Goal: Task Accomplishment & Management: Use online tool/utility

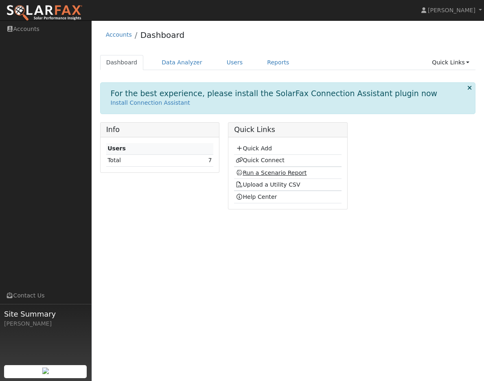
click at [267, 173] on link "Run a Scenario Report" at bounding box center [271, 172] width 71 height 7
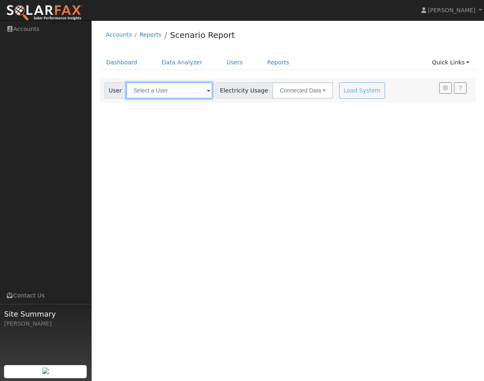
click at [192, 89] on input "text" at bounding box center [169, 90] width 86 height 16
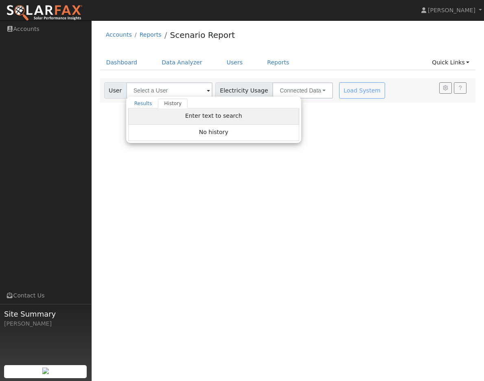
click at [224, 117] on span "Enter text to search" at bounding box center [213, 115] width 57 height 7
click at [344, 199] on div "User Profile First name Last name Email Email Notifications No Emails No Emails…" at bounding box center [288, 200] width 392 height 360
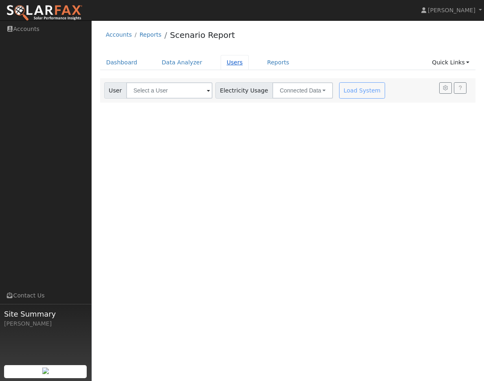
click at [228, 61] on link "Users" at bounding box center [235, 62] width 28 height 15
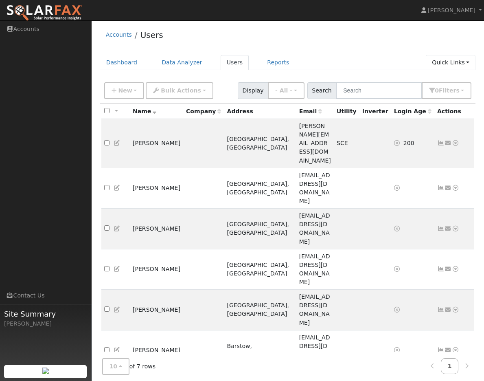
click at [462, 63] on link "Quick Links" at bounding box center [451, 62] width 50 height 15
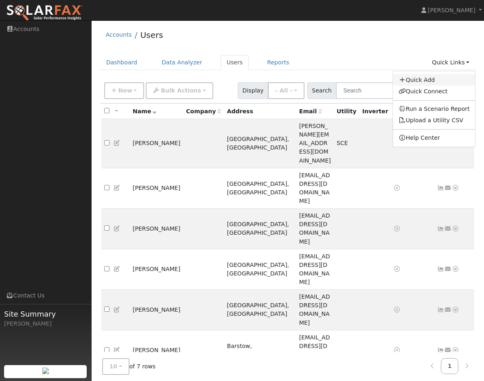
click at [422, 84] on link "Quick Add" at bounding box center [434, 79] width 83 height 11
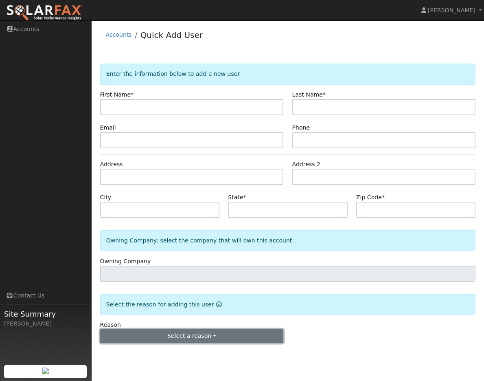
click at [226, 331] on button "Select a reason" at bounding box center [192, 336] width 184 height 14
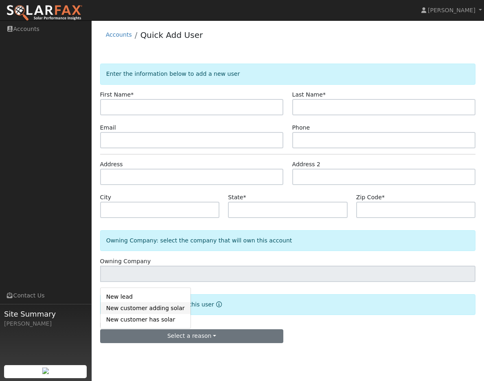
click at [160, 308] on link "New customer adding solar" at bounding box center [146, 307] width 90 height 11
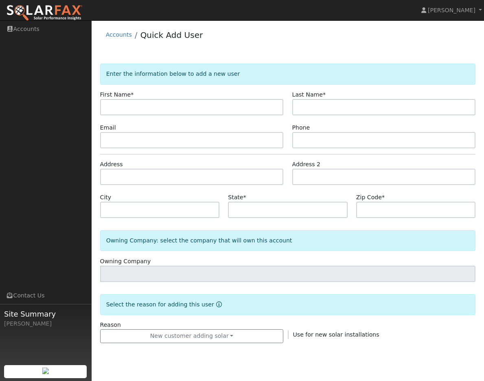
click at [123, 39] on li "Accounts" at bounding box center [119, 37] width 26 height 13
click at [118, 30] on div "Accounts Quick Add User" at bounding box center [288, 36] width 376 height 25
click at [119, 35] on link "Accounts" at bounding box center [119, 34] width 26 height 7
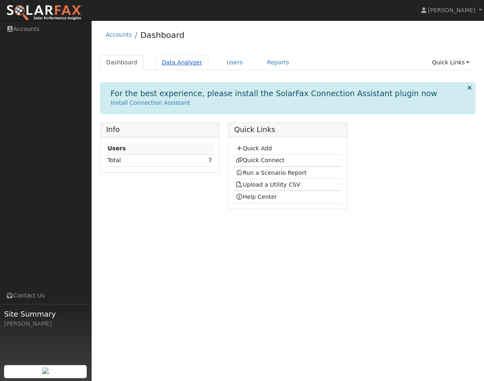
click at [180, 63] on link "Data Analyzer" at bounding box center [181, 62] width 53 height 15
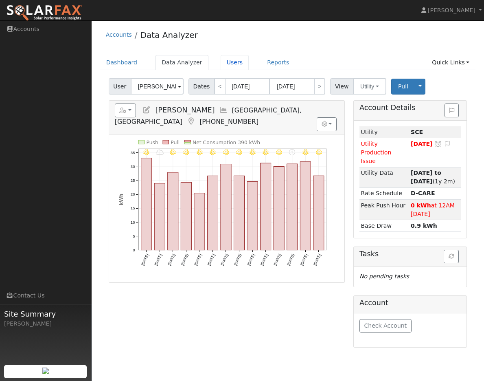
click at [224, 66] on link "Users" at bounding box center [235, 62] width 28 height 15
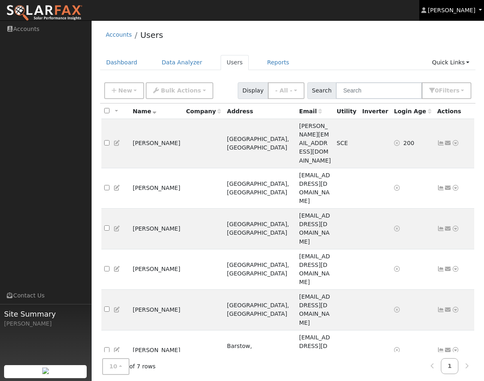
click at [460, 11] on span "[PERSON_NAME]" at bounding box center [452, 10] width 48 height 7
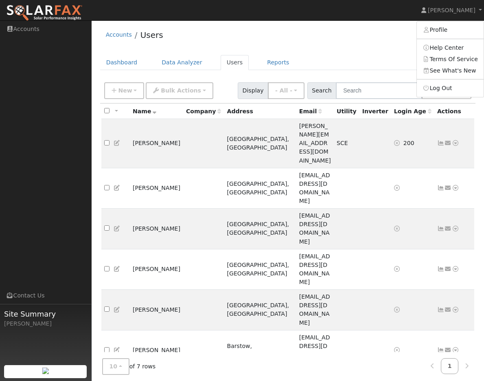
click at [335, 58] on ul "Dashboard Data Analyzer Users Reports Quick Links Quick Add Quick Connect Run a…" at bounding box center [288, 62] width 376 height 15
click at [267, 62] on link "Reports" at bounding box center [278, 62] width 34 height 15
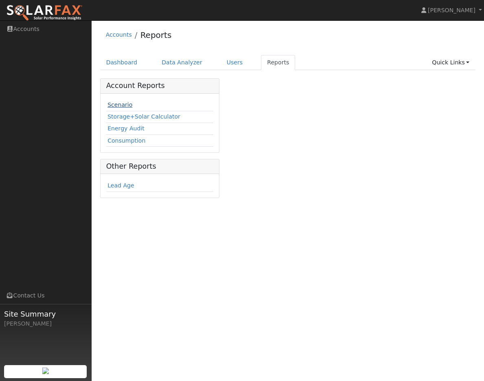
click at [122, 104] on link "Scenario" at bounding box center [119, 104] width 25 height 7
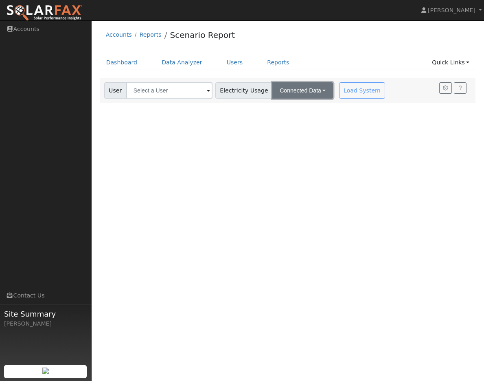
click at [301, 86] on button "Connected Data" at bounding box center [302, 90] width 61 height 16
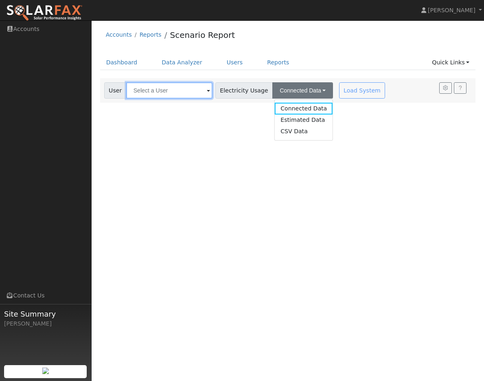
click at [193, 90] on input "text" at bounding box center [169, 90] width 86 height 16
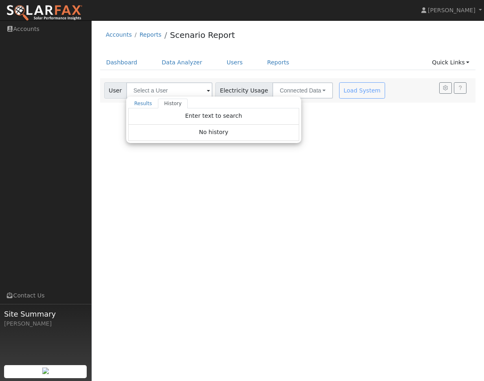
click at [211, 131] on span "No history" at bounding box center [213, 132] width 29 height 7
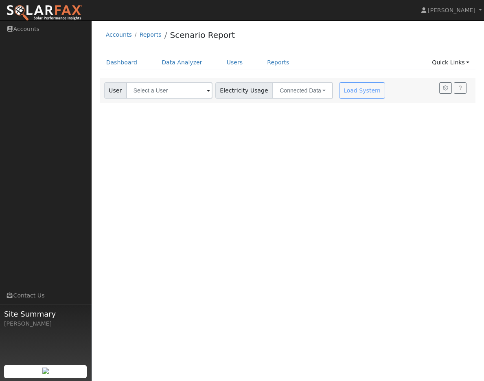
click at [301, 144] on div "User Profile First name Last name Email Email Notifications No Emails No Emails…" at bounding box center [288, 200] width 392 height 360
click at [295, 92] on button "Connected Data" at bounding box center [302, 90] width 61 height 16
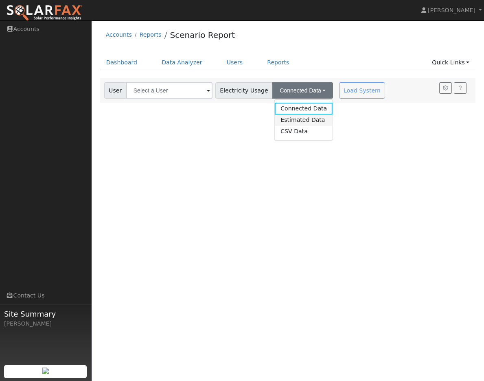
click at [300, 120] on link "Estimated Data" at bounding box center [304, 119] width 58 height 11
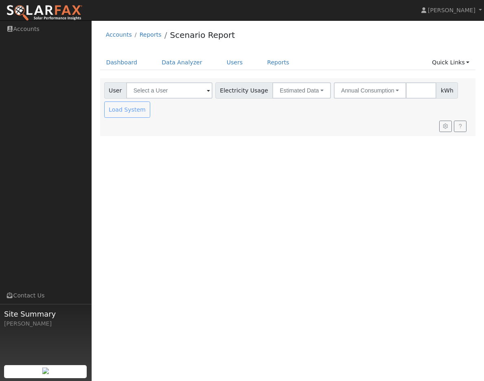
click at [132, 113] on div "Load System" at bounding box center [128, 109] width 51 height 16
click at [185, 92] on input "text" at bounding box center [169, 90] width 86 height 16
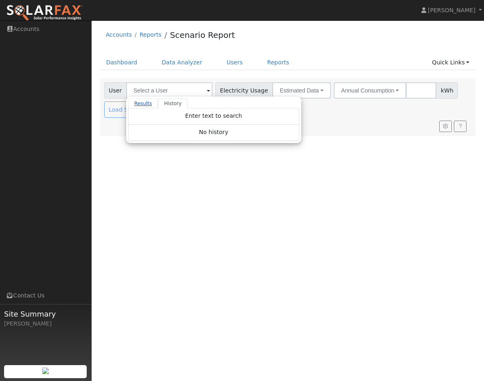
click at [144, 106] on link "Results" at bounding box center [143, 104] width 30 height 10
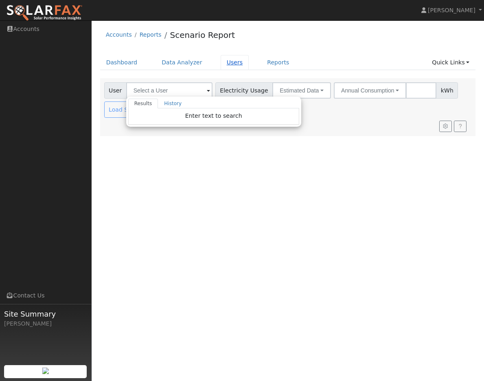
click at [221, 61] on link "Users" at bounding box center [235, 62] width 28 height 15
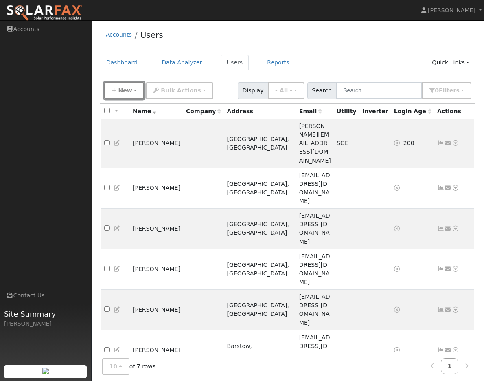
click at [135, 88] on button "New" at bounding box center [124, 90] width 40 height 17
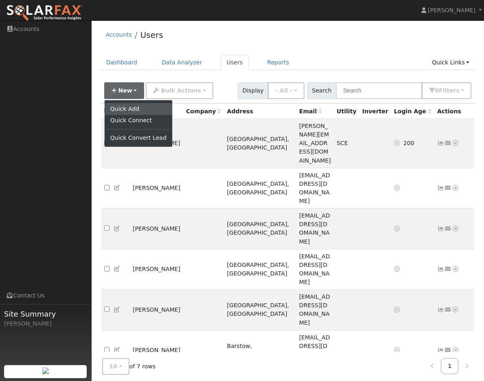
click at [134, 108] on link "Quick Add" at bounding box center [139, 108] width 68 height 11
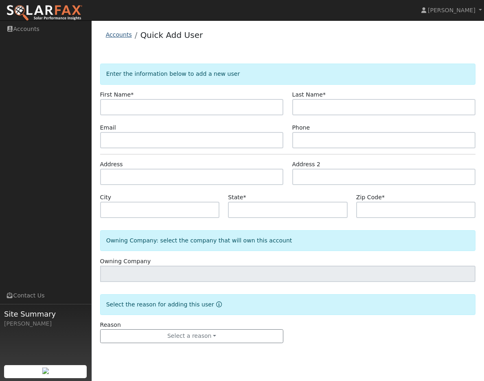
click at [116, 35] on link "Accounts" at bounding box center [119, 34] width 26 height 7
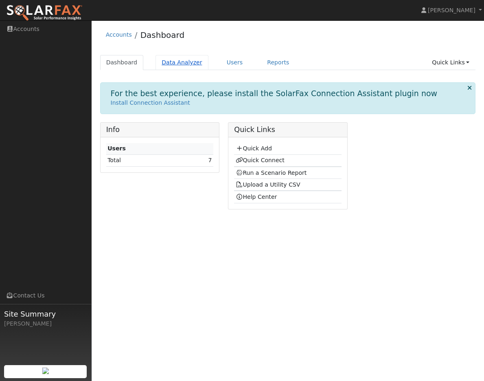
click at [173, 63] on link "Data Analyzer" at bounding box center [181, 62] width 53 height 15
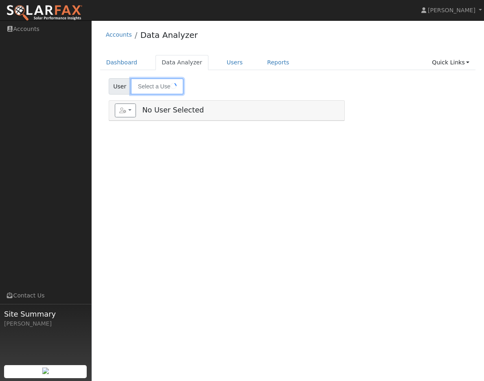
type input "[PERSON_NAME]"
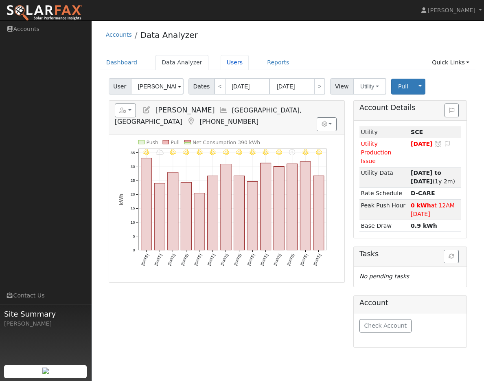
click at [225, 63] on link "Users" at bounding box center [235, 62] width 28 height 15
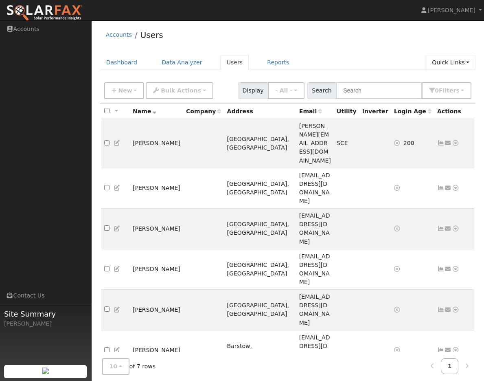
click at [446, 61] on link "Quick Links" at bounding box center [451, 62] width 50 height 15
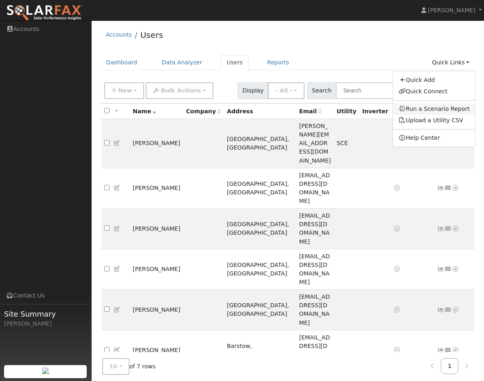
click at [451, 107] on link "Run a Scenario Report" at bounding box center [434, 108] width 83 height 11
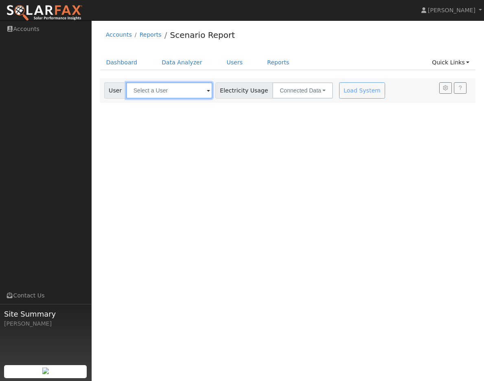
click at [187, 87] on input "text" at bounding box center [169, 90] width 86 height 16
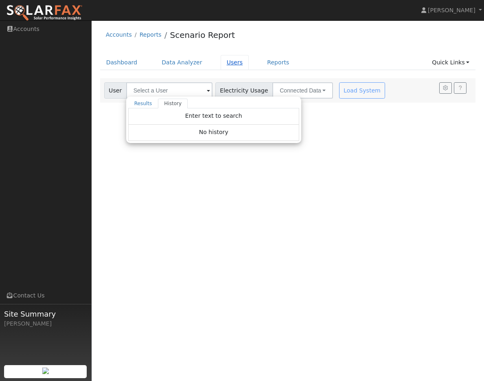
click at [229, 60] on link "Users" at bounding box center [235, 62] width 28 height 15
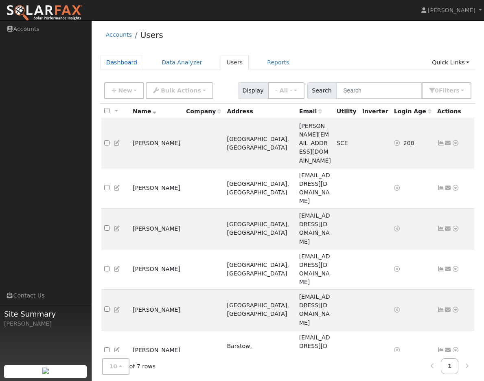
click at [116, 63] on link "Dashboard" at bounding box center [122, 62] width 44 height 15
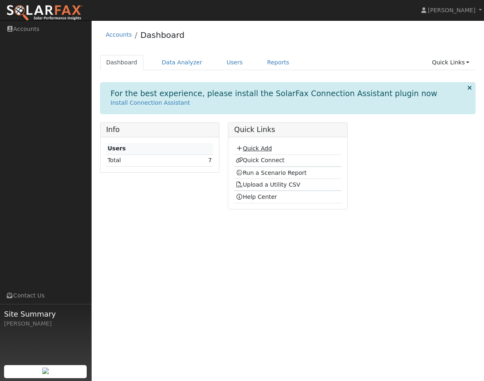
click at [260, 149] on link "Quick Add" at bounding box center [254, 148] width 36 height 7
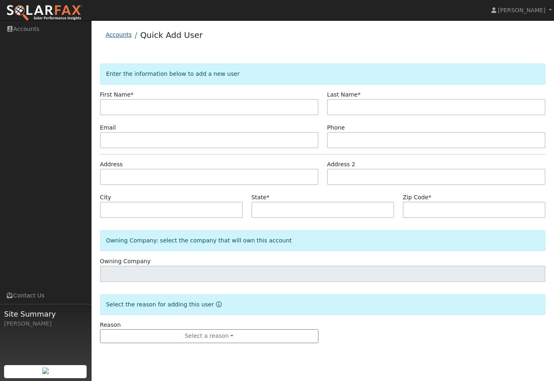
click at [121, 35] on link "Accounts" at bounding box center [119, 34] width 26 height 7
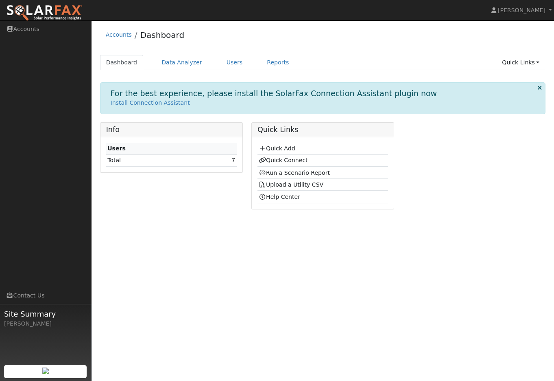
click at [541, 87] on icon at bounding box center [540, 88] width 4 height 6
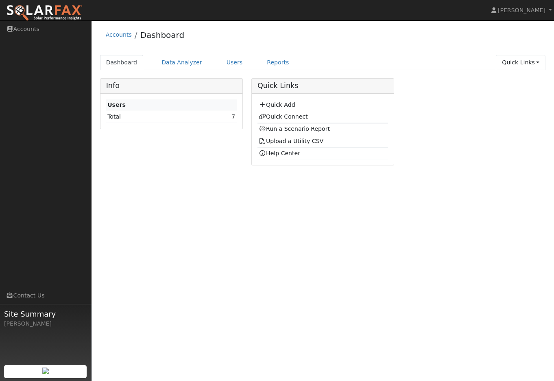
click at [531, 59] on link "Quick Links" at bounding box center [521, 62] width 50 height 15
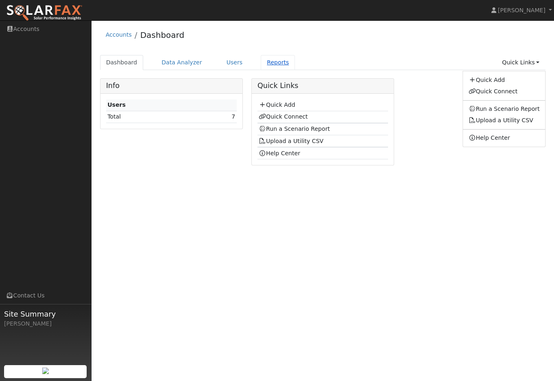
click at [264, 61] on link "Reports" at bounding box center [278, 62] width 34 height 15
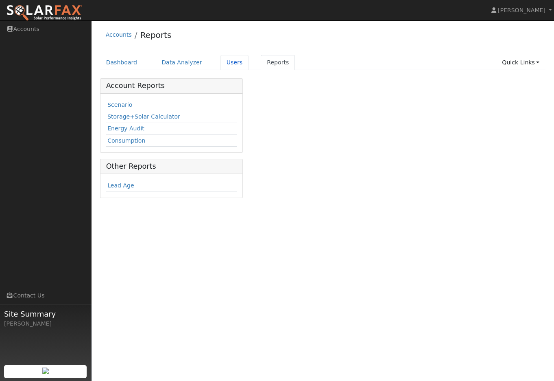
click at [221, 60] on link "Users" at bounding box center [235, 62] width 28 height 15
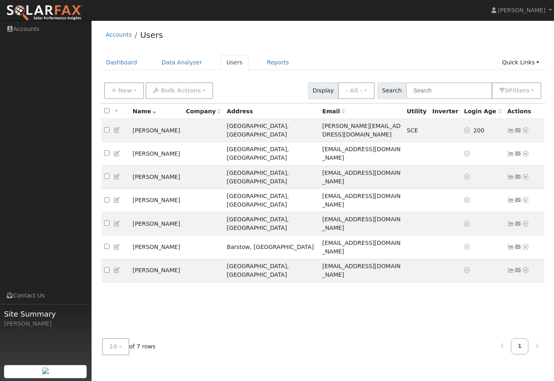
click at [337, 92] on span "Display" at bounding box center [323, 90] width 31 height 17
click at [177, 95] on button "Bulk Actions" at bounding box center [179, 90] width 67 height 17
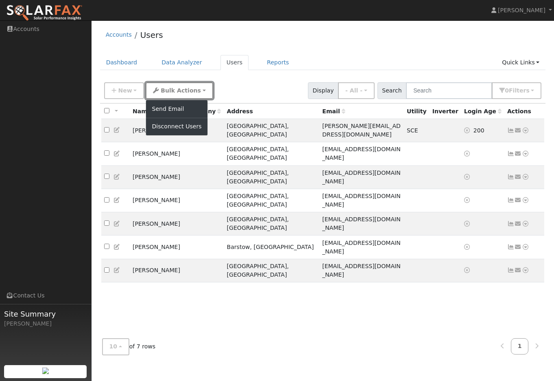
click at [185, 90] on span "Bulk Actions" at bounding box center [181, 90] width 40 height 7
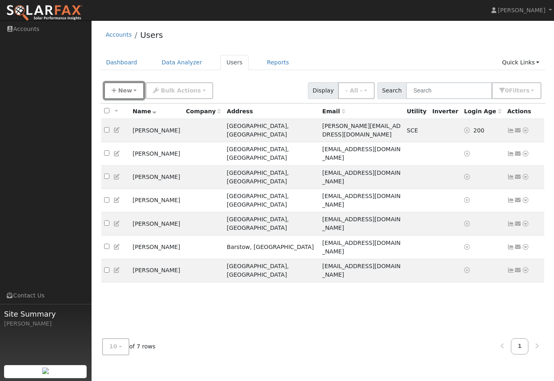
click at [134, 91] on button "New" at bounding box center [124, 90] width 40 height 17
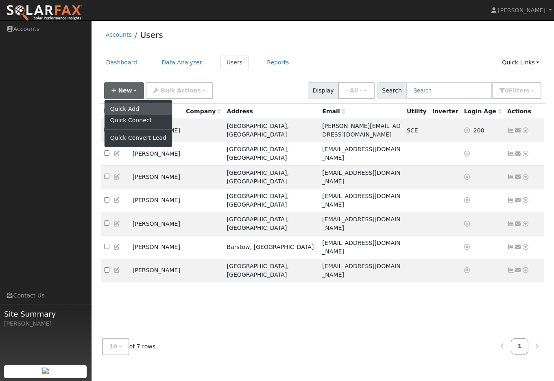
click at [136, 109] on link "Quick Add" at bounding box center [139, 108] width 68 height 11
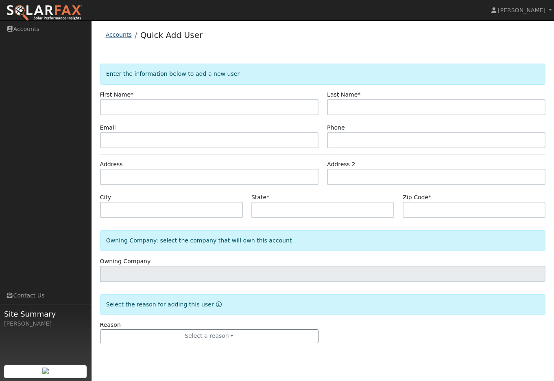
click at [118, 36] on link "Accounts" at bounding box center [119, 34] width 26 height 7
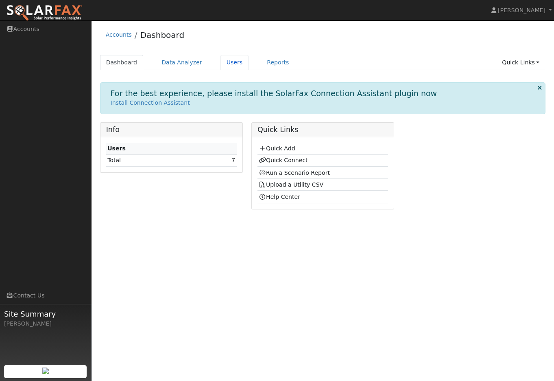
click at [223, 62] on link "Users" at bounding box center [235, 62] width 28 height 15
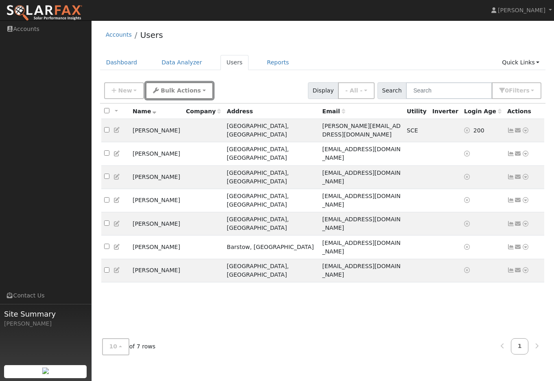
click at [167, 87] on span "Bulk Actions" at bounding box center [181, 90] width 40 height 7
click at [180, 61] on link "Data Analyzer" at bounding box center [181, 62] width 53 height 15
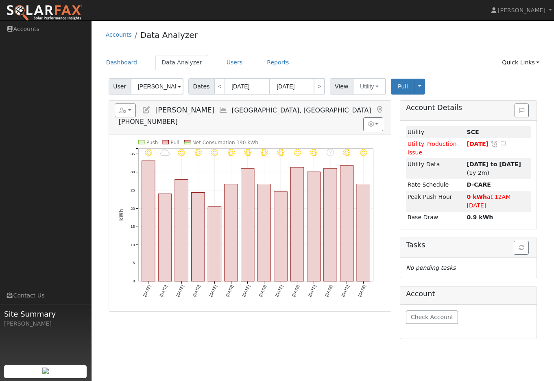
click at [151, 84] on input "[PERSON_NAME]" at bounding box center [157, 86] width 53 height 16
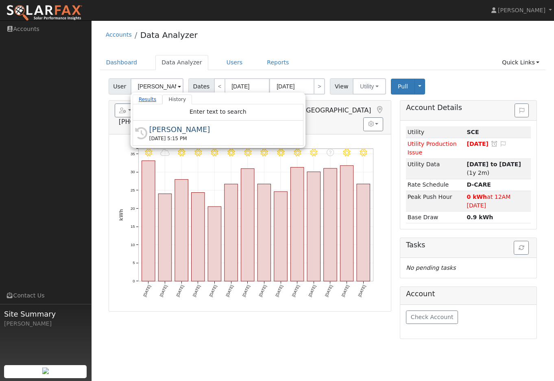
click at [148, 101] on link "Results" at bounding box center [148, 99] width 30 height 10
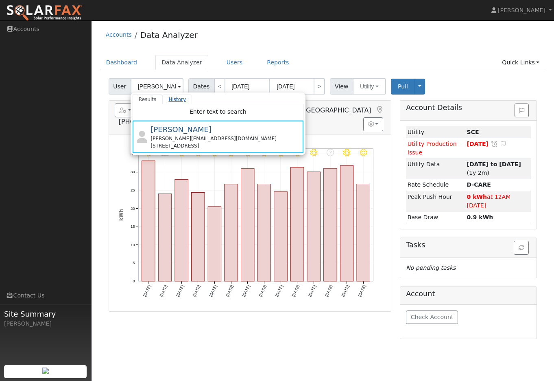
click at [166, 99] on link "History" at bounding box center [177, 99] width 30 height 10
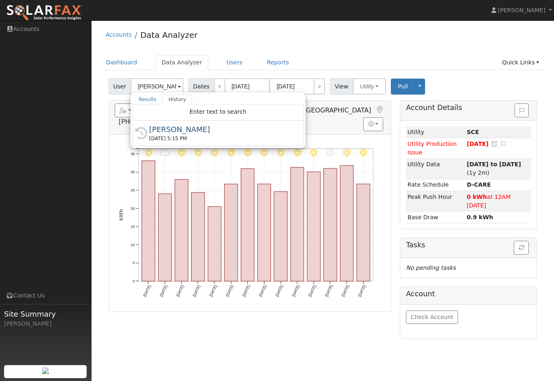
click at [430, 37] on div "Accounts Data Analyzer" at bounding box center [323, 36] width 446 height 25
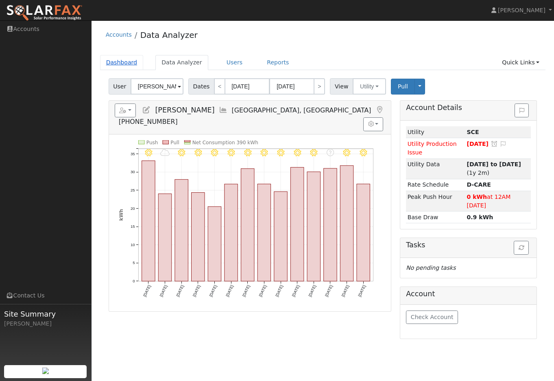
click at [132, 62] on link "Dashboard" at bounding box center [122, 62] width 44 height 15
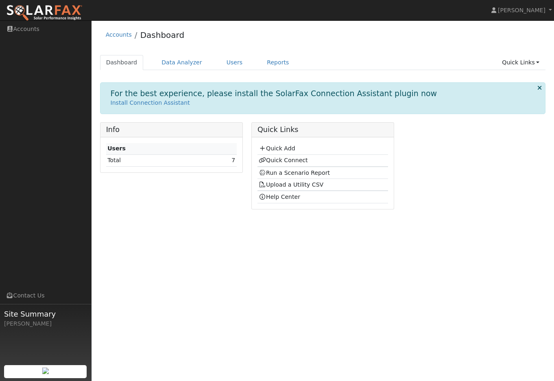
click at [541, 87] on icon at bounding box center [540, 88] width 4 height 6
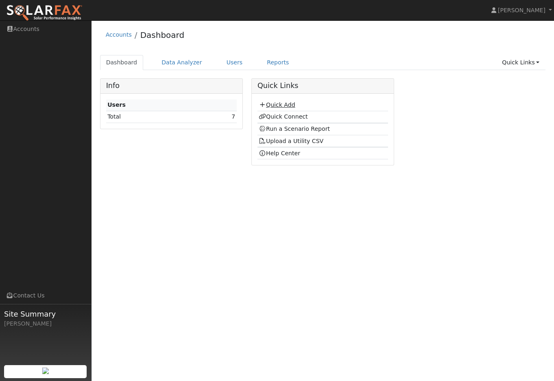
click at [278, 105] on link "Quick Add" at bounding box center [277, 104] width 36 height 7
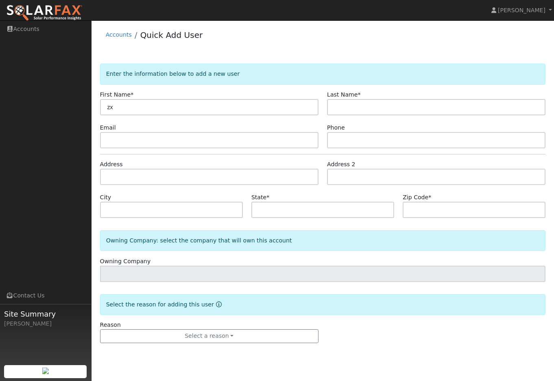
type input "z"
type input "[PERSON_NAME]"
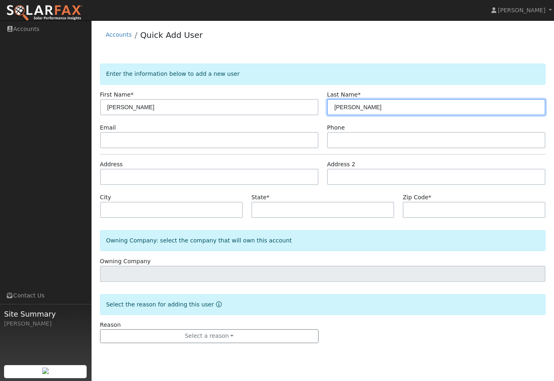
type input "[PERSON_NAME]"
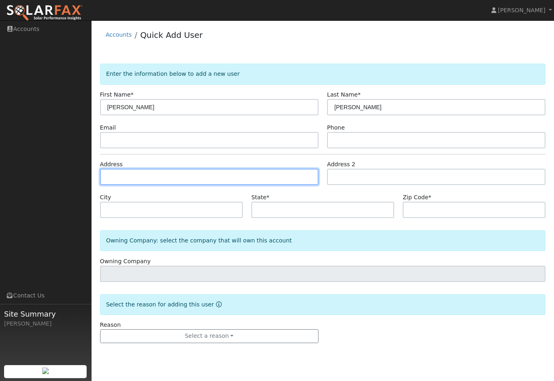
click at [180, 169] on input "text" at bounding box center [209, 177] width 219 height 16
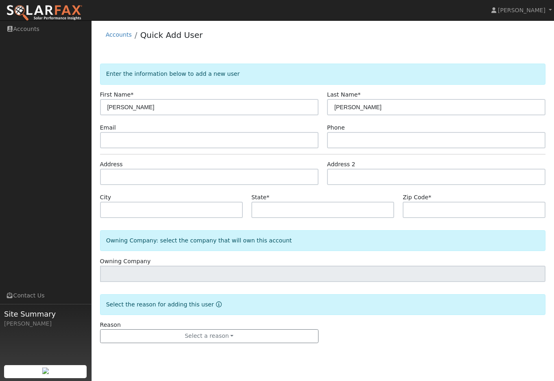
click at [414, 338] on div "Reason Select a reason New lead New customer adding solar New customer has solar" at bounding box center [323, 331] width 455 height 22
click at [308, 210] on input "text" at bounding box center [323, 209] width 143 height 16
click at [185, 207] on input "text" at bounding box center [171, 209] width 143 height 16
type input "Los Angeles"
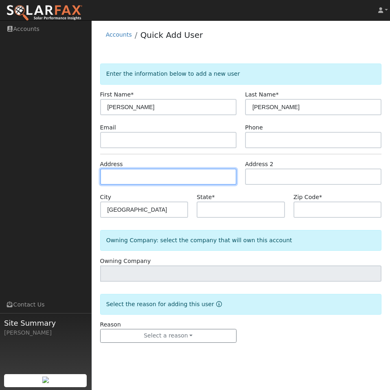
click at [156, 181] on input "text" at bounding box center [168, 177] width 136 height 16
paste input "960 Edgecliffe Drive"
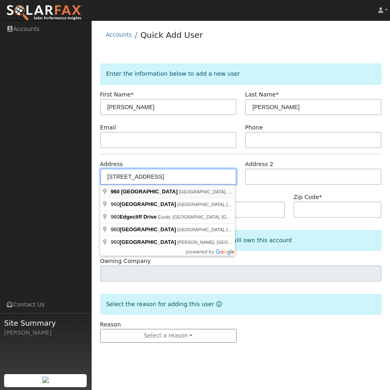
type input "960 Edgecliffe Drive"
type input "CA"
type input "90026"
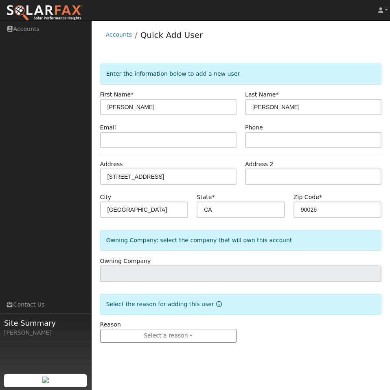
click at [250, 190] on form "Enter the information below to add a new user First Name * Carol Last Name * Ng…" at bounding box center [241, 210] width 282 height 295
click at [184, 143] on input "text" at bounding box center [168, 140] width 136 height 16
paste input "carolng38@yahoo.com"
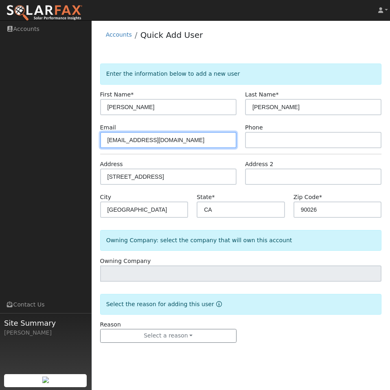
type input "carolng38@yahoo.com"
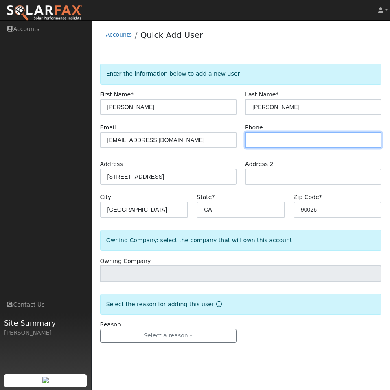
click at [300, 139] on input "text" at bounding box center [313, 140] width 136 height 16
paste input "+1 (323) 665-4448"
type input "+1 (323) 665-4448"
click at [304, 155] on form "Enter the information below to add a new user First Name * Carol Last Name * Ng…" at bounding box center [241, 210] width 282 height 295
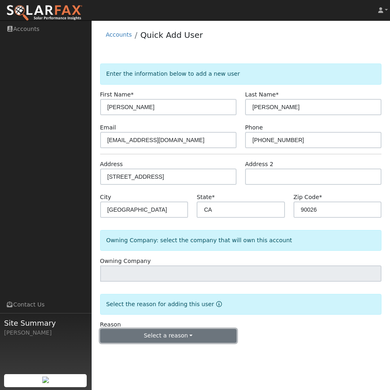
click at [201, 335] on button "Select a reason" at bounding box center [168, 336] width 136 height 14
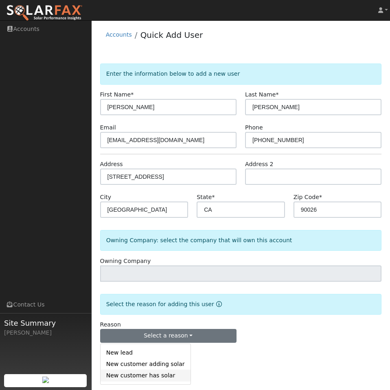
click at [158, 377] on link "New customer has solar" at bounding box center [146, 375] width 90 height 11
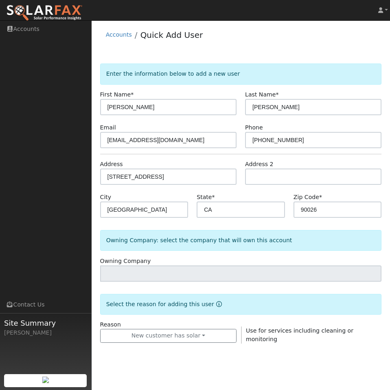
click at [280, 345] on form "Enter the information below to add a new user First Name * Carol Last Name * Ng…" at bounding box center [241, 211] width 282 height 296
click at [121, 34] on link "Accounts" at bounding box center [119, 34] width 26 height 7
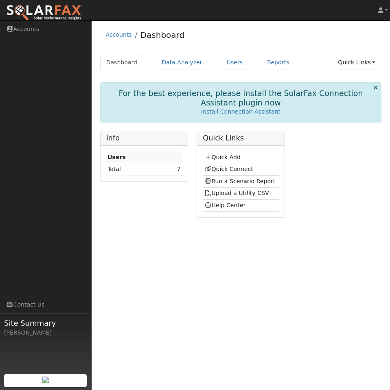
click at [377, 88] on icon at bounding box center [375, 88] width 4 height 6
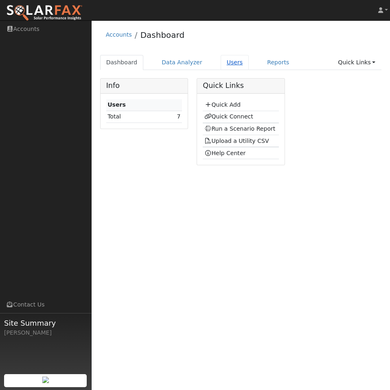
click at [225, 65] on link "Users" at bounding box center [235, 62] width 28 height 15
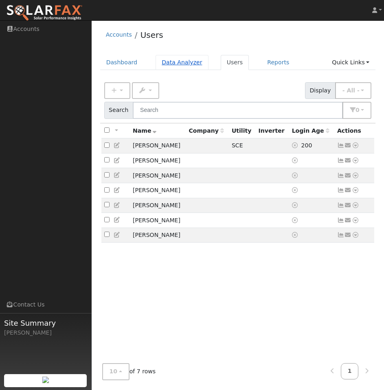
click at [182, 58] on link "Data Analyzer" at bounding box center [181, 62] width 53 height 15
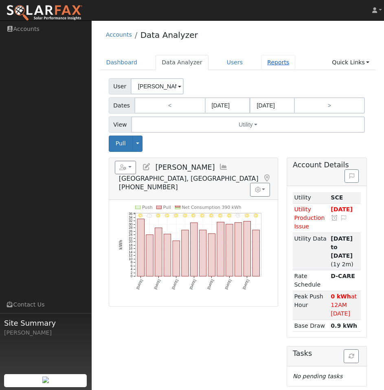
click at [269, 62] on link "Reports" at bounding box center [278, 62] width 34 height 15
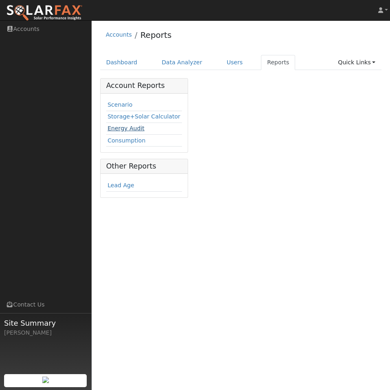
click at [128, 127] on link "Energy Audit" at bounding box center [125, 128] width 37 height 7
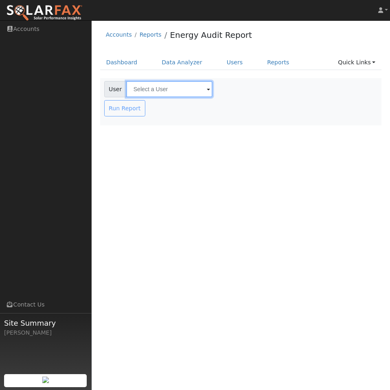
click at [190, 86] on input "text" at bounding box center [169, 89] width 86 height 16
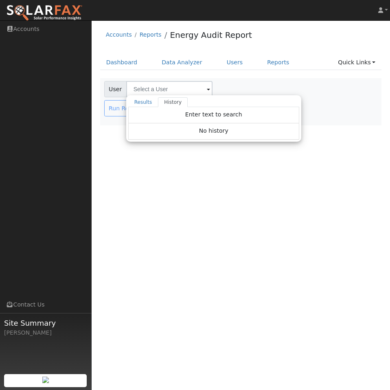
click at [281, 89] on div "User Results History Enter text to search Enter text to search No history" at bounding box center [206, 89] width 205 height 16
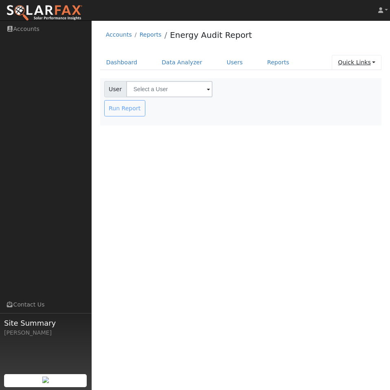
click at [363, 63] on link "Quick Links" at bounding box center [357, 62] width 50 height 15
click at [246, 237] on div "User Profile First name Last name Email Email Notifications No Emails No Emails…" at bounding box center [241, 205] width 298 height 370
click at [354, 61] on link "Quick Links" at bounding box center [357, 62] width 50 height 15
click at [303, 24] on div "Accounts Reports Energy Audit Report" at bounding box center [241, 36] width 282 height 25
click at [225, 59] on link "Users" at bounding box center [235, 62] width 28 height 15
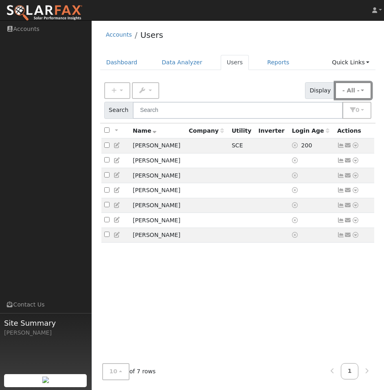
click at [345, 90] on button "- All -" at bounding box center [353, 90] width 37 height 17
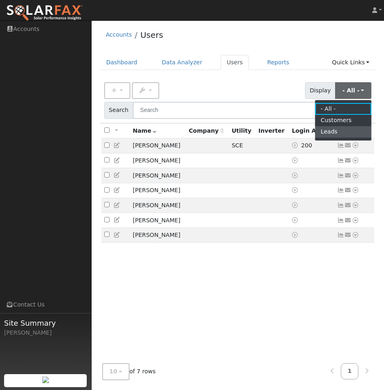
click at [330, 132] on link "Leads" at bounding box center [343, 131] width 57 height 11
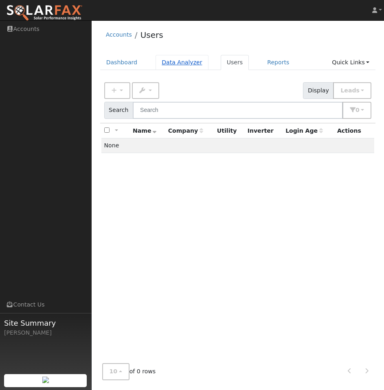
click at [189, 63] on link "Data Analyzer" at bounding box center [181, 62] width 53 height 15
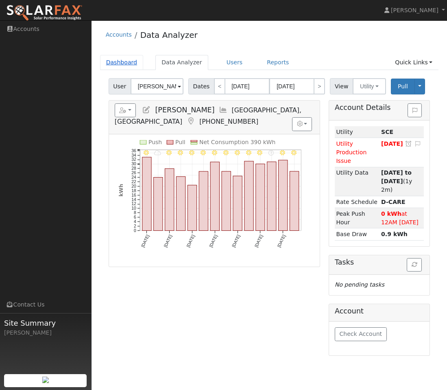
click at [118, 60] on link "Dashboard" at bounding box center [122, 62] width 44 height 15
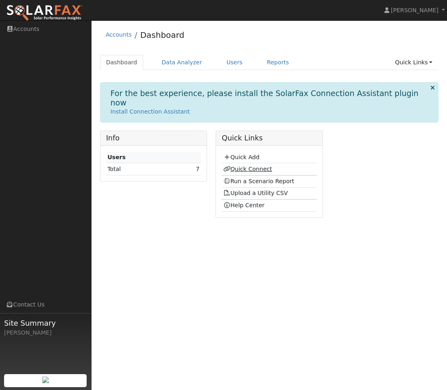
click at [259, 166] on link "Quick Connect" at bounding box center [247, 169] width 49 height 7
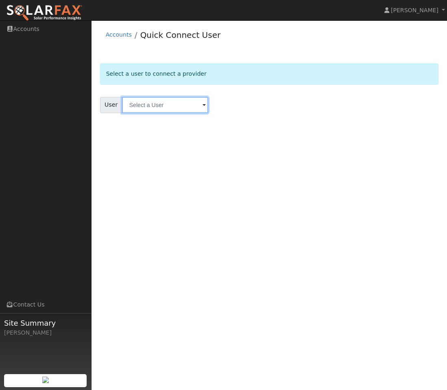
click at [204, 104] on input "text" at bounding box center [165, 105] width 86 height 16
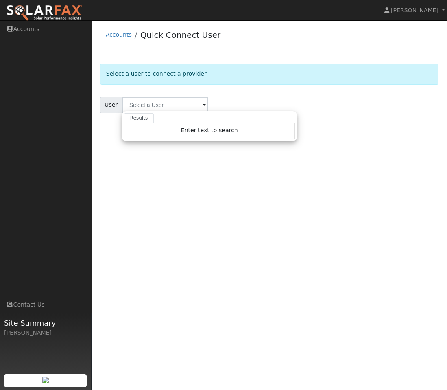
click at [247, 204] on div "User Profile First name Last name Email Email Notifications No Emails No Emails…" at bounding box center [270, 205] width 356 height 370
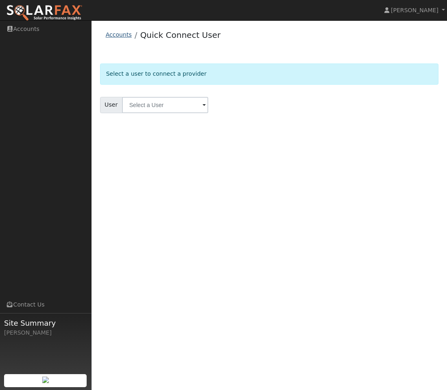
click at [125, 32] on link "Accounts" at bounding box center [119, 34] width 26 height 7
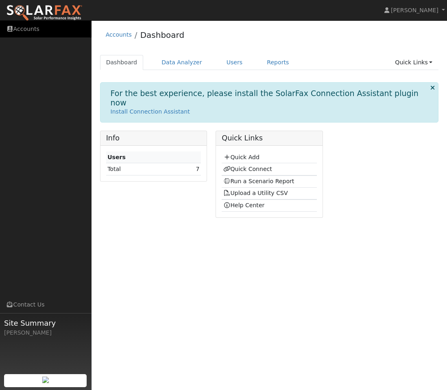
click at [32, 29] on link "Accounts" at bounding box center [46, 29] width 92 height 17
click at [227, 64] on link "Users" at bounding box center [235, 62] width 28 height 15
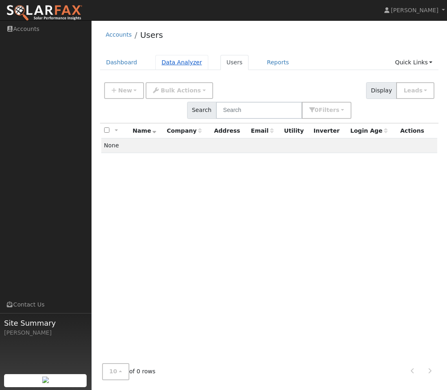
click at [178, 63] on link "Data Analyzer" at bounding box center [181, 62] width 53 height 15
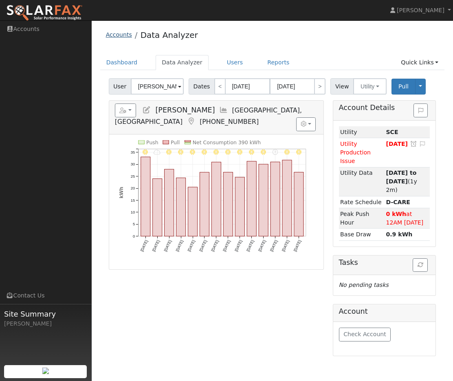
click at [113, 36] on link "Accounts" at bounding box center [119, 34] width 26 height 7
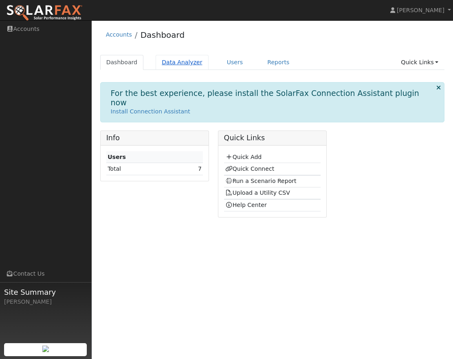
click at [180, 63] on link "Data Analyzer" at bounding box center [181, 62] width 53 height 15
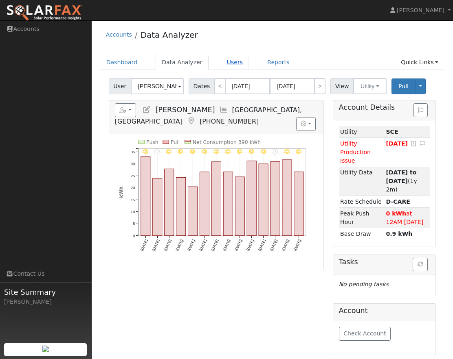
click at [226, 63] on link "Users" at bounding box center [235, 62] width 28 height 15
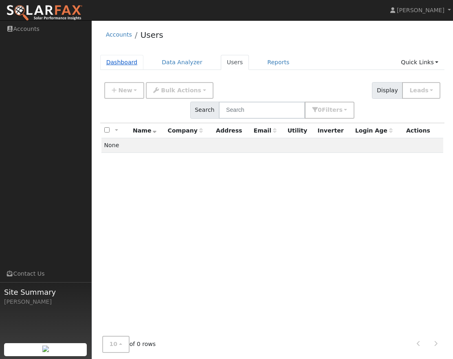
click at [120, 61] on link "Dashboard" at bounding box center [122, 62] width 44 height 15
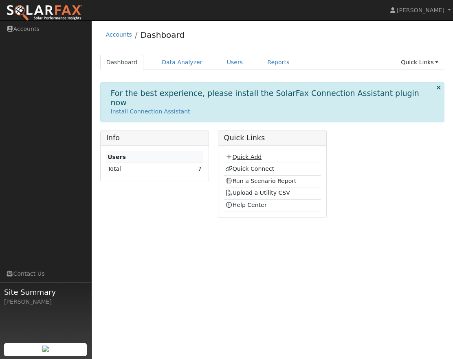
click at [244, 154] on link "Quick Add" at bounding box center [243, 157] width 36 height 7
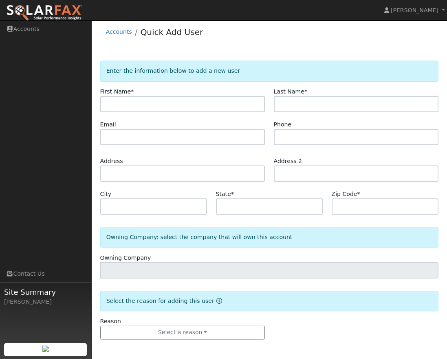
scroll to position [4, 0]
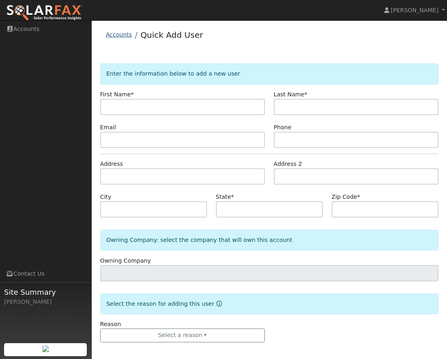
click at [109, 33] on link "Accounts" at bounding box center [119, 34] width 26 height 7
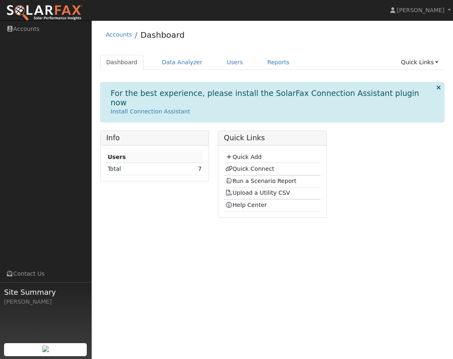
click at [437, 87] on icon at bounding box center [438, 88] width 4 height 6
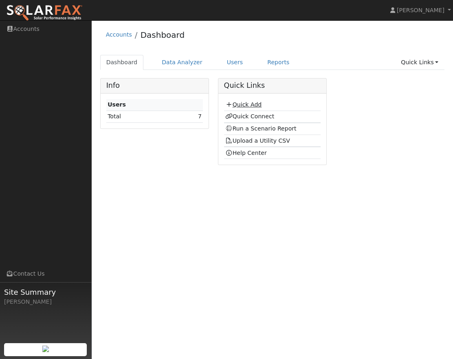
click at [252, 105] on link "Quick Add" at bounding box center [243, 104] width 36 height 7
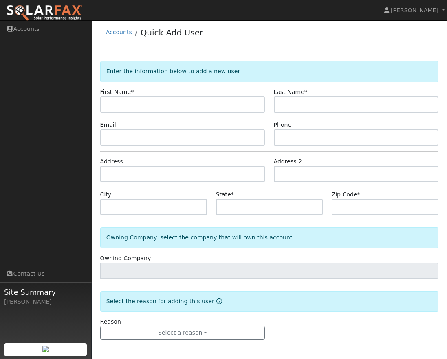
scroll to position [4, 0]
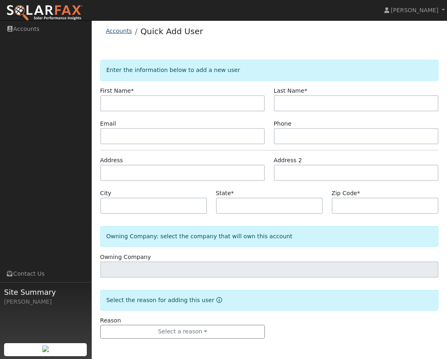
click at [123, 29] on link "Accounts" at bounding box center [119, 31] width 26 height 7
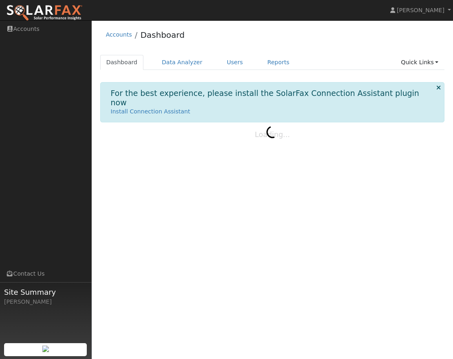
click at [439, 88] on icon at bounding box center [438, 88] width 4 height 6
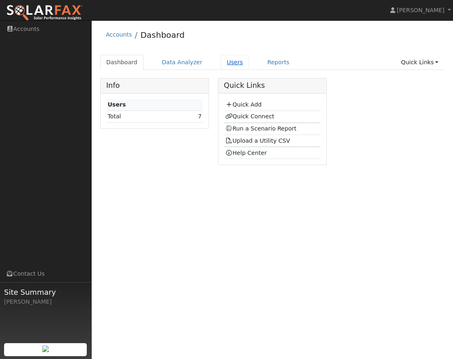
click at [228, 61] on link "Users" at bounding box center [235, 62] width 28 height 15
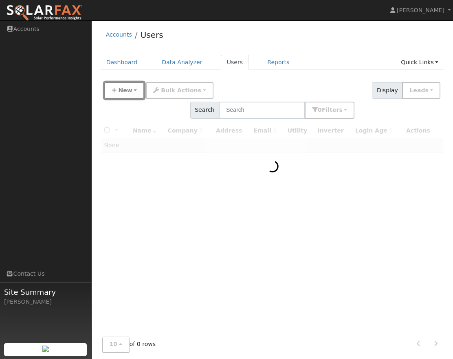
click at [135, 90] on button "New" at bounding box center [124, 90] width 40 height 17
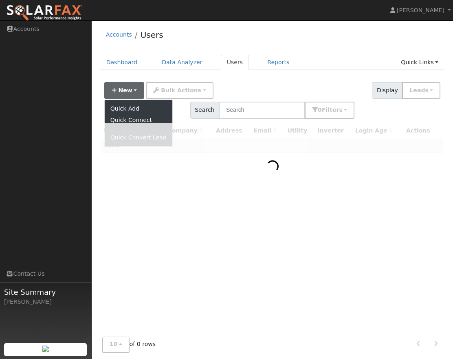
click at [320, 45] on div "Accounts Users" at bounding box center [272, 36] width 344 height 25
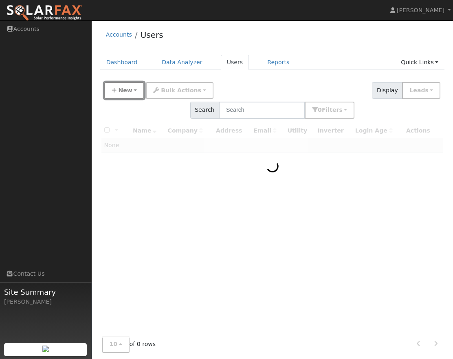
click at [130, 93] on button "New" at bounding box center [124, 90] width 40 height 17
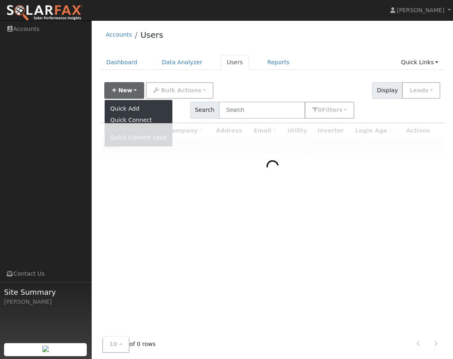
click at [124, 123] on div at bounding box center [272, 231] width 344 height 216
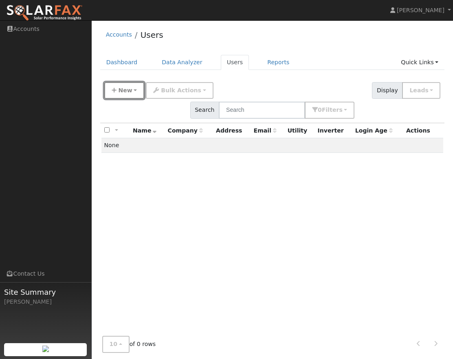
click at [127, 84] on button "New" at bounding box center [124, 90] width 40 height 17
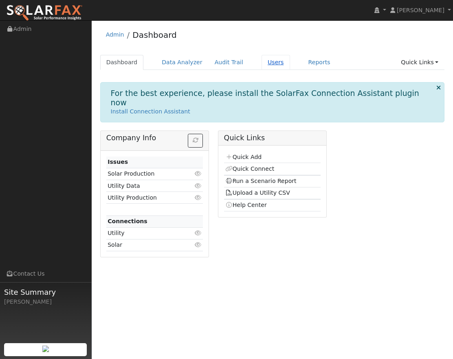
click at [261, 63] on link "Users" at bounding box center [275, 62] width 28 height 15
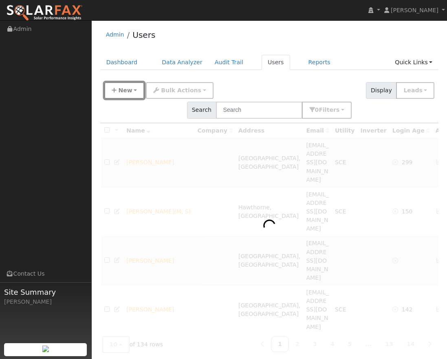
click at [133, 90] on button "New" at bounding box center [124, 90] width 40 height 17
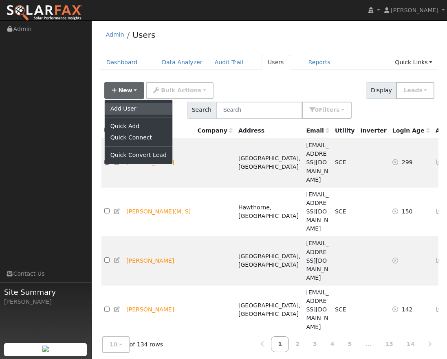
click at [129, 109] on link "Add User" at bounding box center [139, 108] width 68 height 11
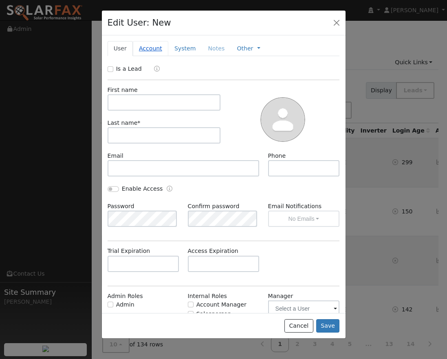
click at [147, 49] on link "Account" at bounding box center [150, 48] width 35 height 15
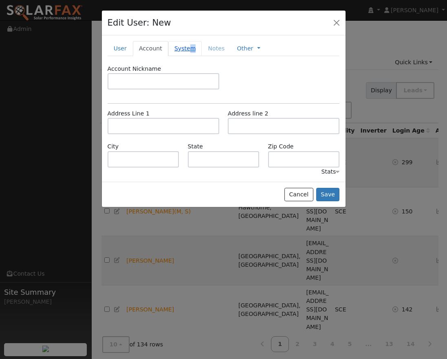
click at [185, 47] on link "System" at bounding box center [185, 48] width 34 height 15
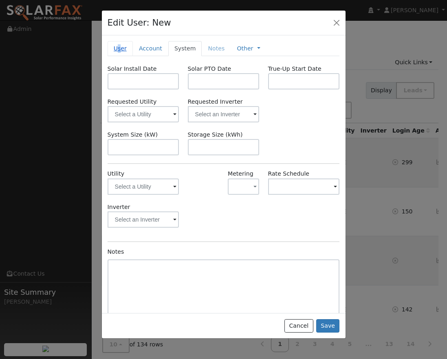
click at [115, 50] on link "User" at bounding box center [119, 48] width 25 height 15
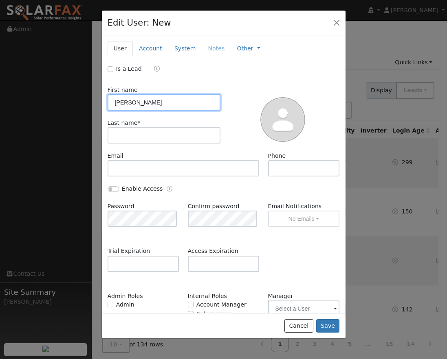
type input "Carol"
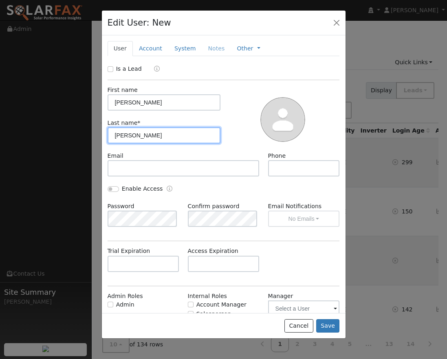
type input "Ng"
click at [238, 120] on div at bounding box center [282, 119] width 119 height 66
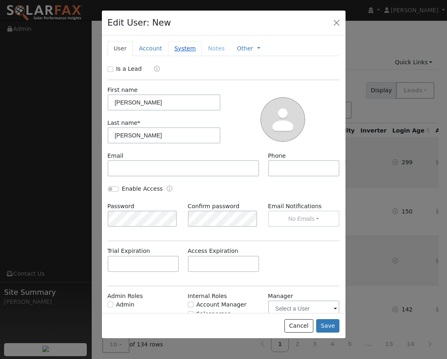
click at [176, 53] on link "System" at bounding box center [185, 48] width 34 height 15
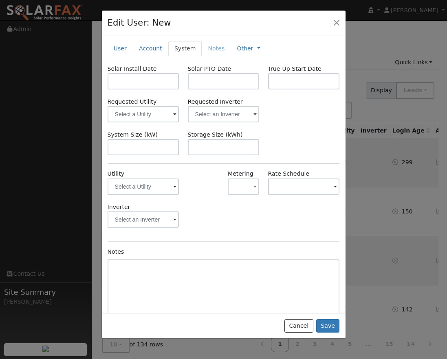
click at [199, 217] on div "Inverter" at bounding box center [223, 219] width 241 height 33
click at [118, 49] on link "User" at bounding box center [119, 48] width 25 height 15
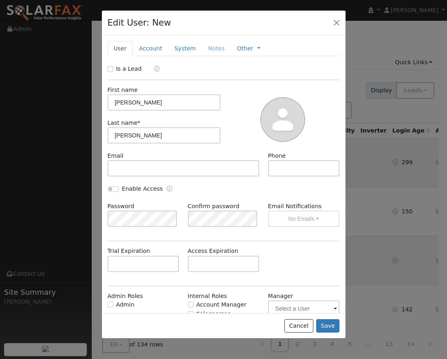
click at [232, 118] on div at bounding box center [282, 119] width 119 height 66
click at [322, 327] on button "Save" at bounding box center [328, 327] width 24 height 14
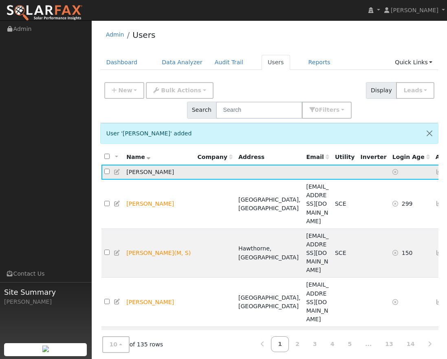
click at [103, 59] on link "Dashboard" at bounding box center [122, 62] width 44 height 15
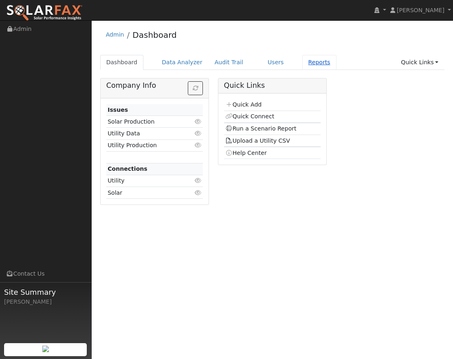
click at [302, 62] on link "Reports" at bounding box center [319, 62] width 34 height 15
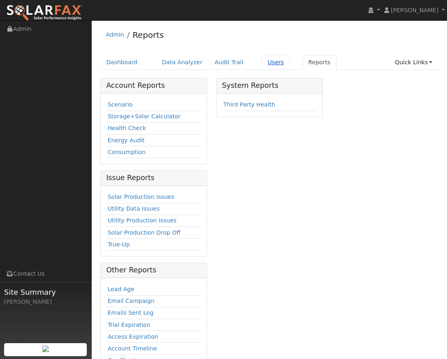
click at [268, 60] on link "Users" at bounding box center [275, 62] width 28 height 15
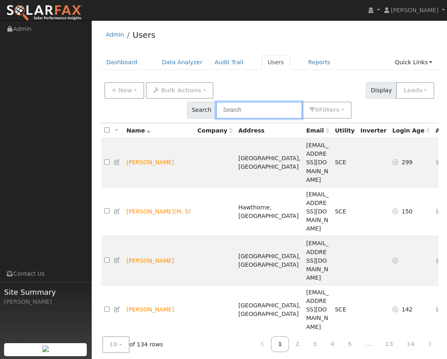
click at [302, 102] on input "text" at bounding box center [259, 110] width 86 height 17
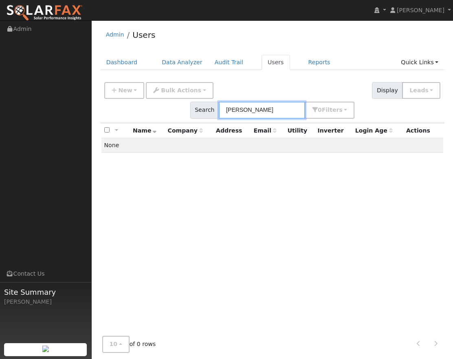
type input "carol"
click at [356, 165] on div "All None All on page None on page Name Company Address Email Utility Inverter L…" at bounding box center [272, 231] width 344 height 216
click at [127, 62] on link "Dashboard" at bounding box center [122, 62] width 44 height 15
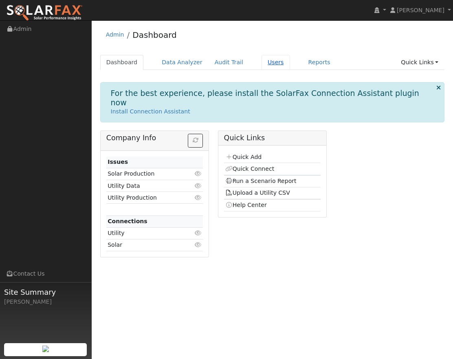
click at [261, 60] on link "Users" at bounding box center [275, 62] width 28 height 15
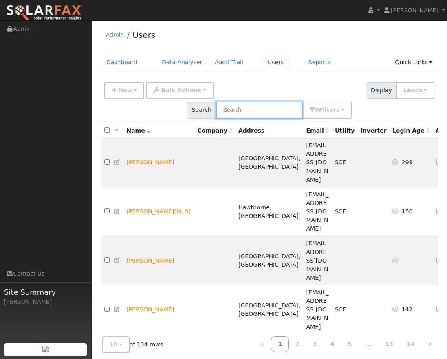
click at [302, 102] on input "text" at bounding box center [259, 110] width 86 height 17
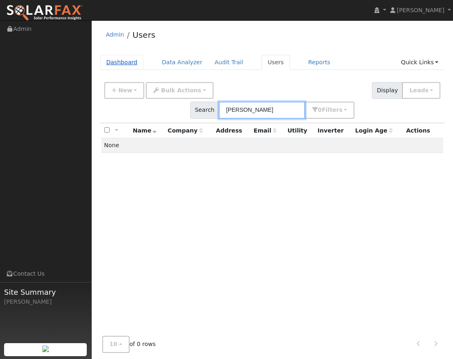
type input "carol"
click at [120, 64] on link "Dashboard" at bounding box center [122, 62] width 44 height 15
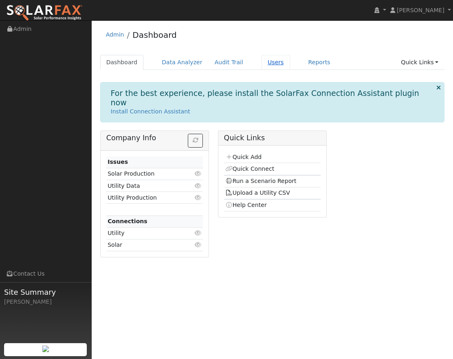
click at [261, 64] on link "Users" at bounding box center [275, 62] width 28 height 15
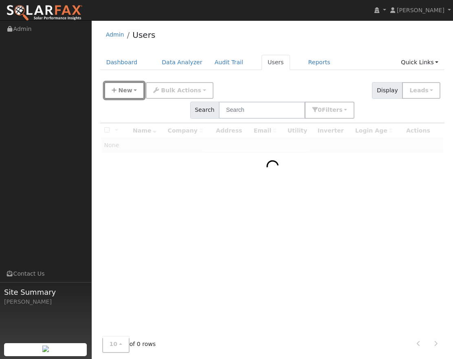
click at [133, 91] on button "New" at bounding box center [124, 90] width 40 height 17
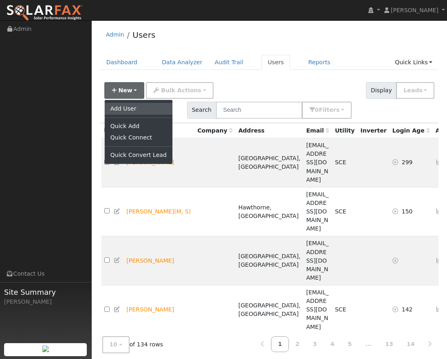
click at [130, 107] on link "Add User" at bounding box center [139, 108] width 68 height 11
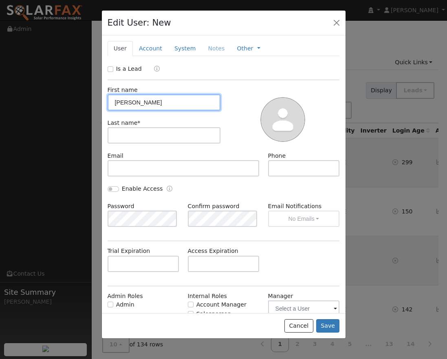
type input "Carol"
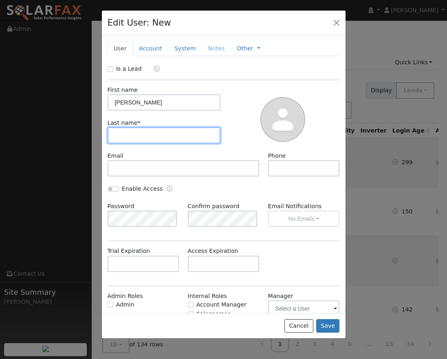
click at [139, 141] on input "text" at bounding box center [163, 135] width 113 height 16
type input "Ng"
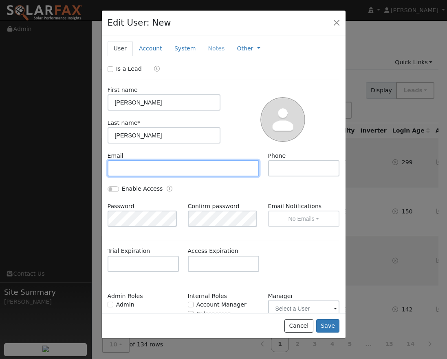
click at [144, 164] on input "text" at bounding box center [183, 168] width 152 height 16
paste input "carolng38@yahoo.com"
type input "carolng38@yahoo.com"
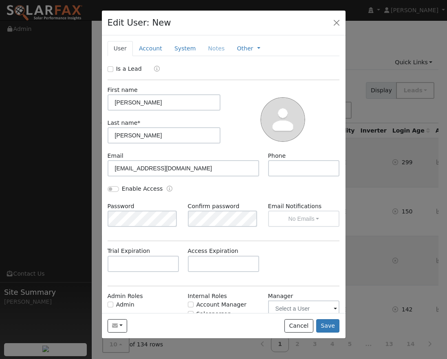
click at [233, 136] on div at bounding box center [282, 119] width 119 height 66
click at [327, 326] on button "Save" at bounding box center [328, 327] width 24 height 14
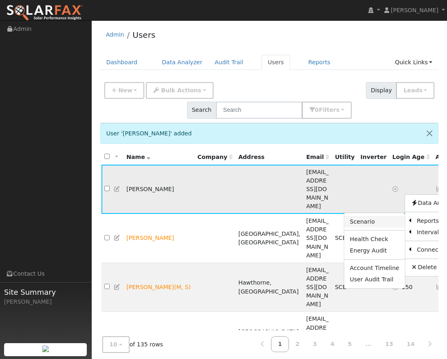
click at [344, 216] on link "Scenario" at bounding box center [374, 221] width 61 height 11
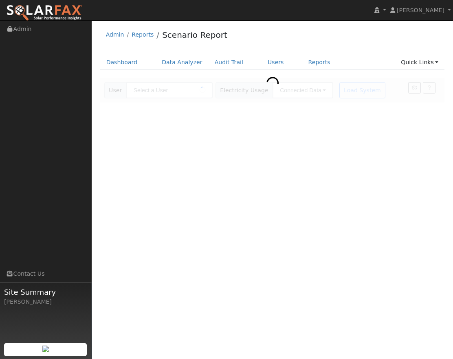
type input "[PERSON_NAME]"
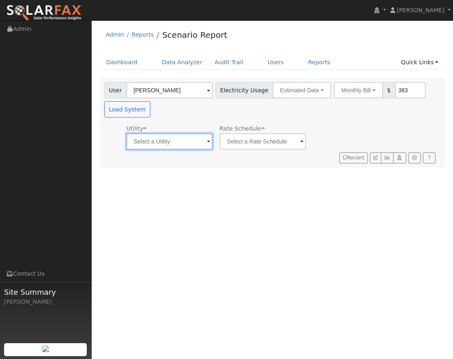
click at [202, 142] on input "text" at bounding box center [169, 142] width 86 height 16
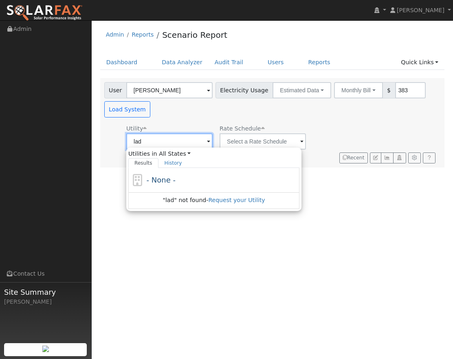
type input "lad"
click at [210, 112] on div "User [PERSON_NAME] Account Default Account Default Account Primary Account Elec…" at bounding box center [271, 98] width 336 height 38
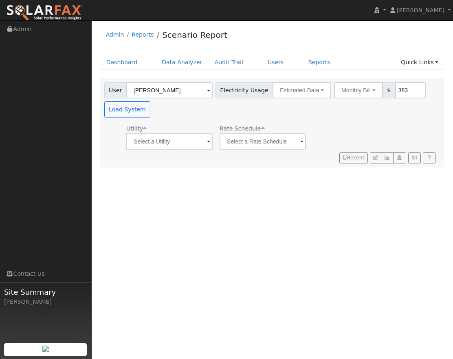
click at [207, 138] on span at bounding box center [208, 142] width 3 height 9
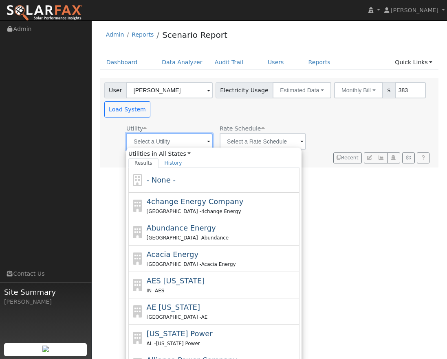
click at [178, 142] on input "text" at bounding box center [169, 142] width 86 height 16
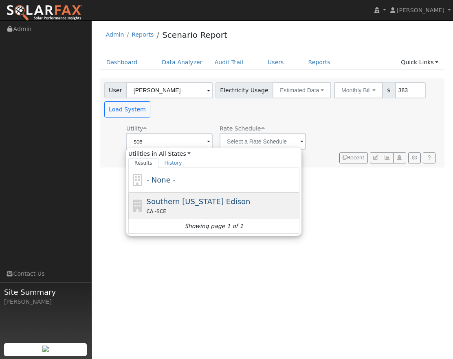
click at [183, 202] on span "Southern [US_STATE] Edison" at bounding box center [199, 201] width 104 height 9
type input "Southern [US_STATE] Edison"
type input "Fixed Rate"
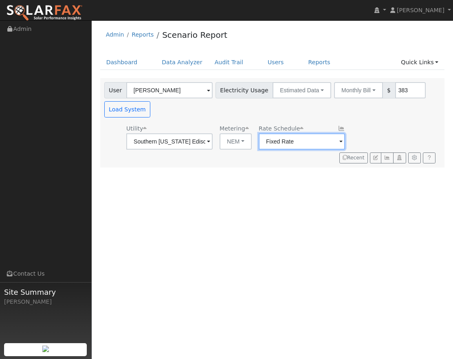
click at [294, 139] on input "Fixed Rate" at bounding box center [301, 142] width 86 height 16
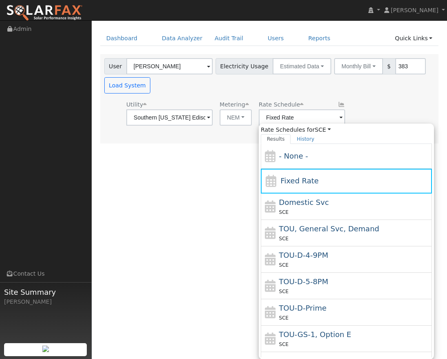
click at [298, 177] on span "Fixed Rate" at bounding box center [299, 181] width 38 height 9
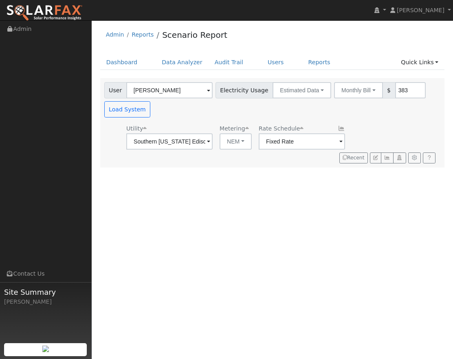
click at [310, 209] on div "User Profile First name Last name Email Email Notifications No Emails No Emails…" at bounding box center [272, 189] width 361 height 339
click at [306, 90] on button "Estimated Data" at bounding box center [301, 90] width 59 height 16
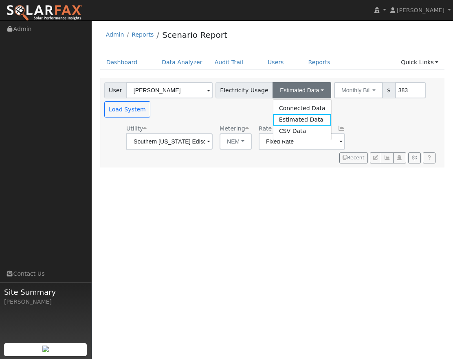
click at [241, 89] on span "Electricity Usage" at bounding box center [243, 90] width 57 height 16
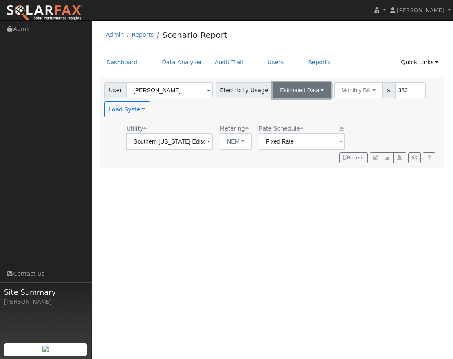
click at [288, 89] on button "Estimated Data" at bounding box center [301, 90] width 59 height 16
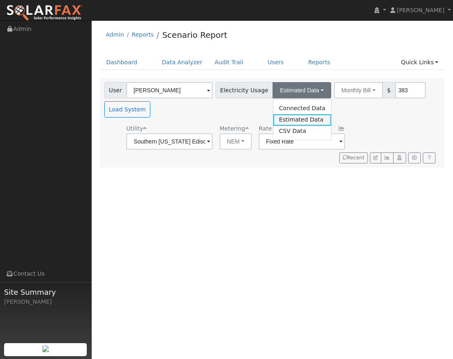
click at [297, 117] on link "Estimated Data" at bounding box center [302, 119] width 58 height 11
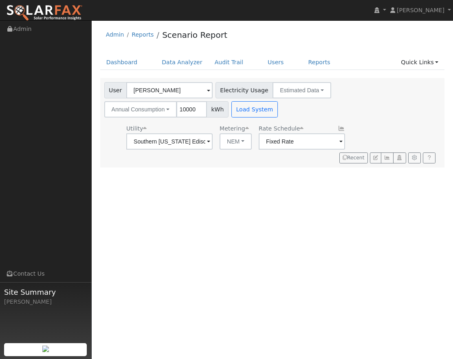
click at [338, 104] on div "User [PERSON_NAME] Account Default Account Default Account Primary Account Elec…" at bounding box center [271, 98] width 336 height 38
click at [287, 89] on button "Estimated Data" at bounding box center [301, 90] width 59 height 16
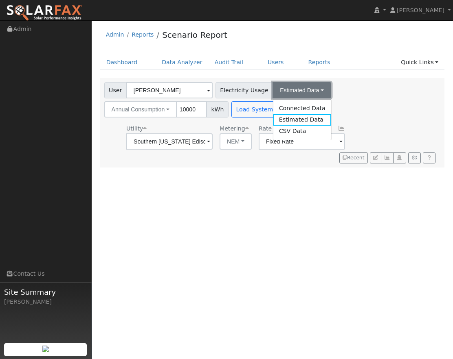
click at [287, 89] on button "Estimated Data" at bounding box center [301, 90] width 59 height 16
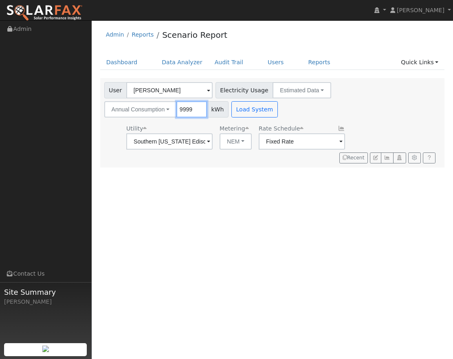
click at [199, 112] on input "9999" at bounding box center [191, 109] width 31 height 16
drag, startPoint x: 164, startPoint y: 110, endPoint x: 153, endPoint y: 111, distance: 11.0
click at [153, 111] on div "Annual Consumption Annual Consumption Monthly Bill 9999 kWh" at bounding box center [166, 109] width 124 height 16
type input "10774"
click at [204, 191] on div "User Profile First name Last name Email Email Notifications No Emails No Emails…" at bounding box center [272, 189] width 361 height 339
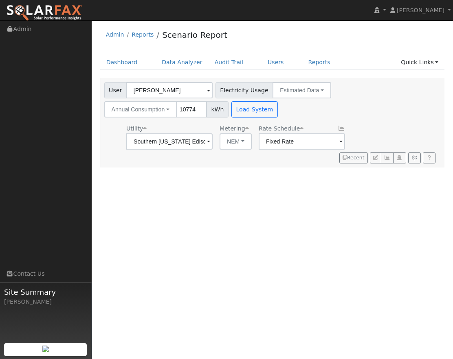
click at [339, 138] on span at bounding box center [340, 142] width 3 height 9
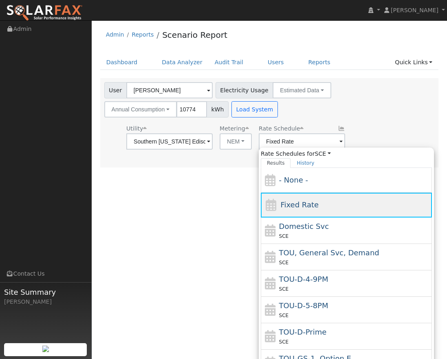
click at [306, 201] on span "Fixed Rate" at bounding box center [299, 205] width 38 height 9
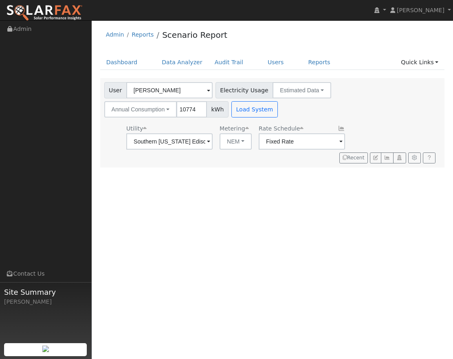
click at [306, 201] on div "User Profile First name Last name Email Email Notifications No Emails No Emails…" at bounding box center [272, 189] width 361 height 339
click at [257, 109] on button "Load System" at bounding box center [254, 109] width 46 height 16
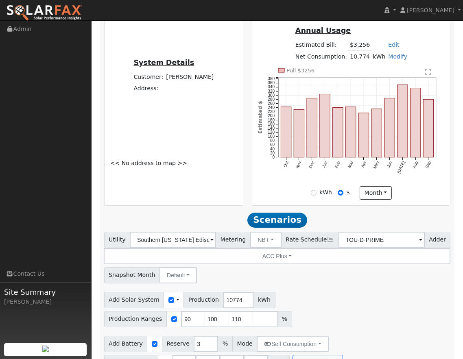
scroll to position [205, 0]
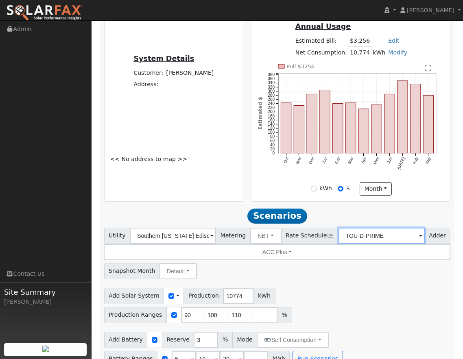
click at [414, 238] on input "TOU-D-PRIME" at bounding box center [382, 236] width 86 height 16
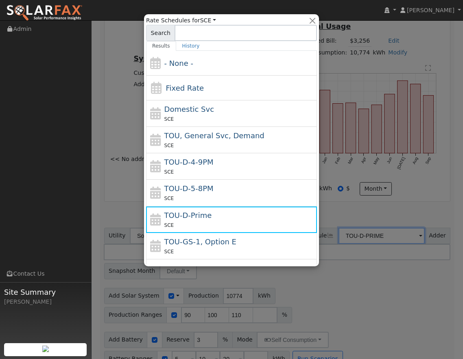
click at [411, 206] on div at bounding box center [231, 179] width 463 height 359
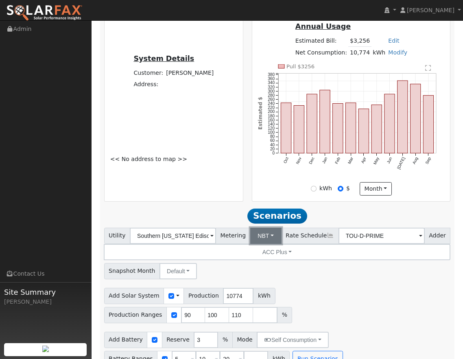
click at [276, 239] on button "NBT" at bounding box center [265, 236] width 31 height 16
click at [416, 238] on input "TOU-D-PRIME" at bounding box center [382, 236] width 86 height 16
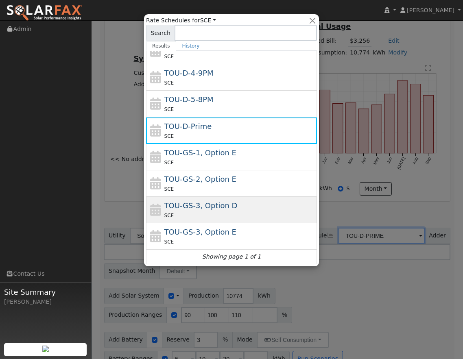
scroll to position [0, 0]
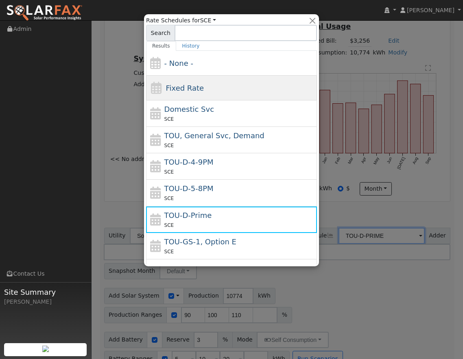
click at [188, 87] on span "Fixed Rate" at bounding box center [185, 88] width 38 height 9
type input "Fixed Rate"
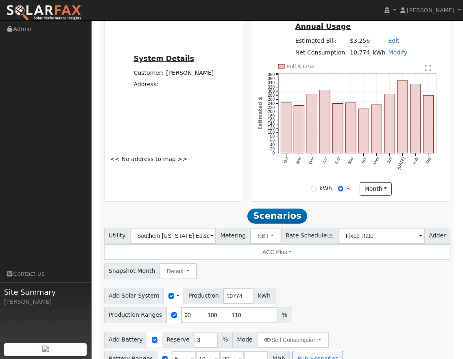
drag, startPoint x: 417, startPoint y: 214, endPoint x: 424, endPoint y: 214, distance: 6.5
click at [417, 214] on h2 "Scenarios Scenario" at bounding box center [277, 215] width 347 height 15
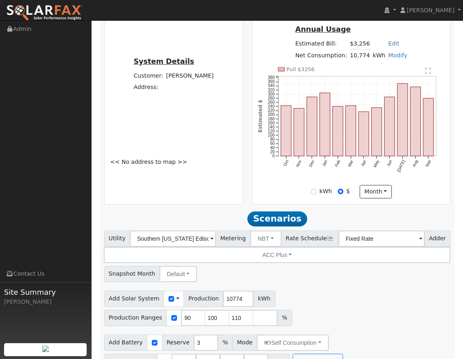
scroll to position [205, 0]
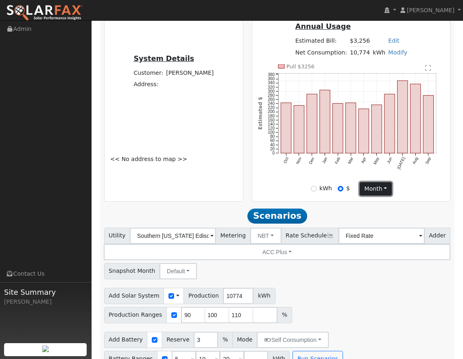
click at [368, 193] on button "month" at bounding box center [376, 189] width 32 height 14
click at [374, 193] on button "month" at bounding box center [376, 189] width 32 height 14
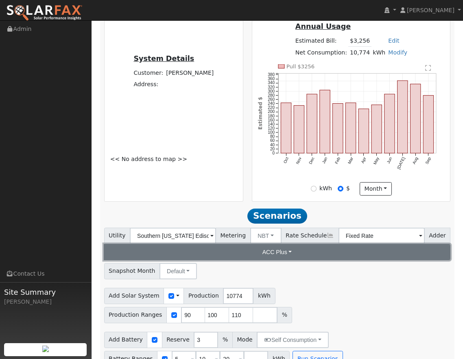
click at [335, 253] on button "ACC Plus" at bounding box center [277, 252] width 347 height 16
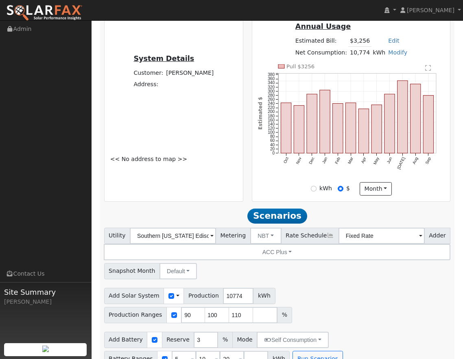
click at [383, 219] on h2 "Scenarios Scenario" at bounding box center [277, 215] width 347 height 15
click at [380, 242] on input "Fixed Rate" at bounding box center [382, 236] width 86 height 16
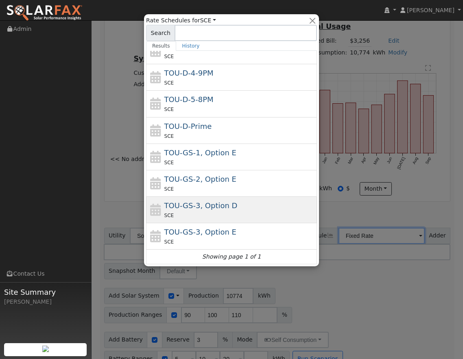
scroll to position [0, 0]
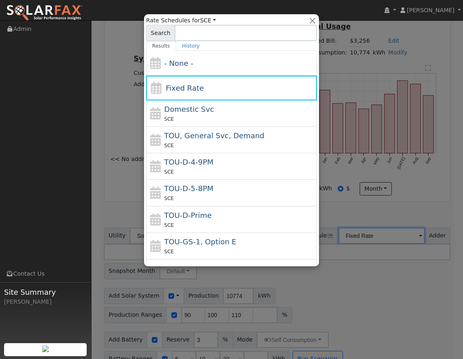
click at [429, 199] on div at bounding box center [231, 179] width 463 height 359
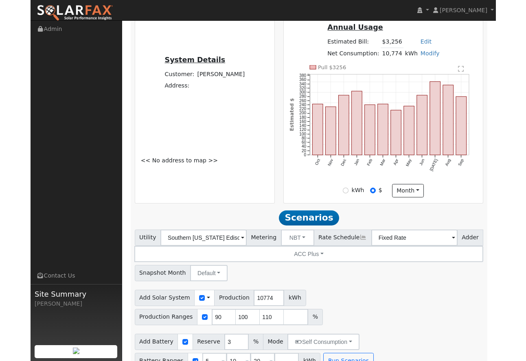
scroll to position [79, 0]
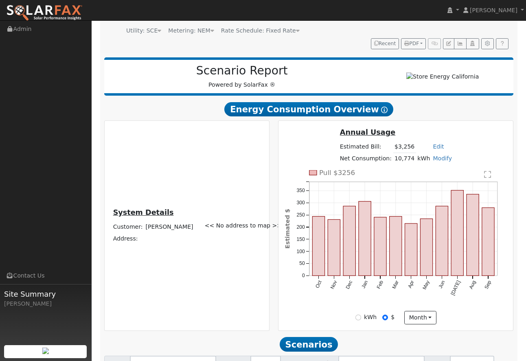
drag, startPoint x: 234, startPoint y: 302, endPoint x: 199, endPoint y: 304, distance: 35.9
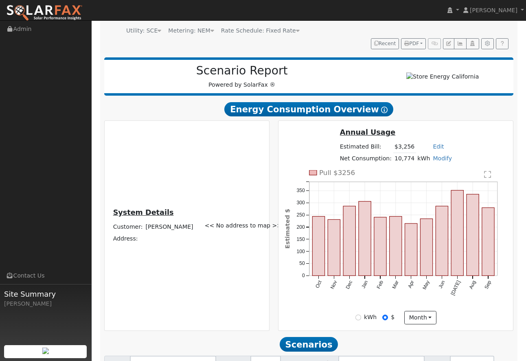
drag, startPoint x: 232, startPoint y: 302, endPoint x: 194, endPoint y: 300, distance: 37.9
type input "10774"
drag, startPoint x: 396, startPoint y: 281, endPoint x: 431, endPoint y: 296, distance: 37.7
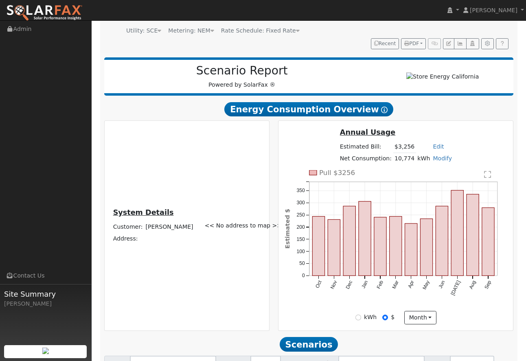
type input "85"
type input "90"
type input "100"
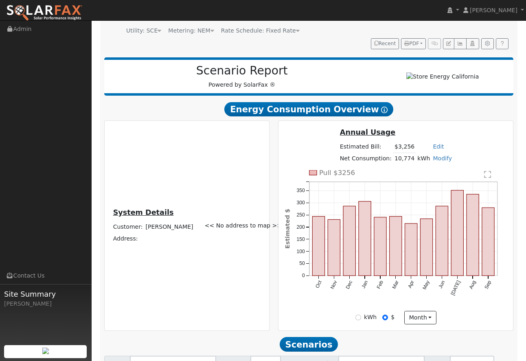
type input "110"
drag, startPoint x: 193, startPoint y: 326, endPoint x: 180, endPoint y: 325, distance: 13.5
type input "10"
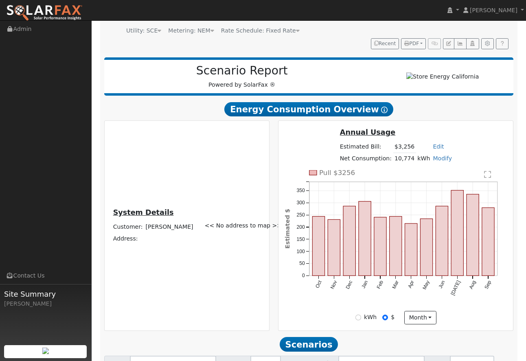
type input "30"
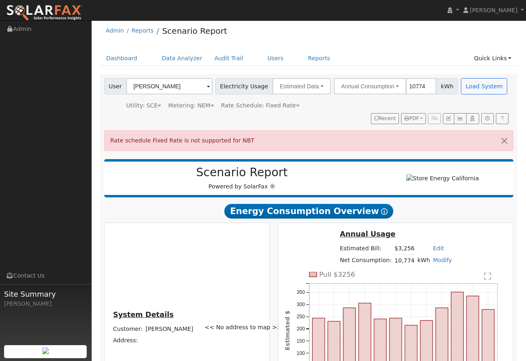
scroll to position [0, 0]
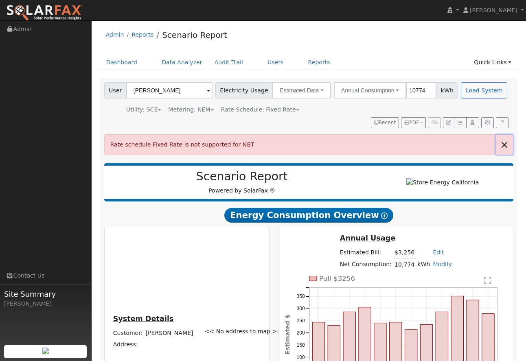
click at [452, 142] on button "button" at bounding box center [504, 145] width 17 height 20
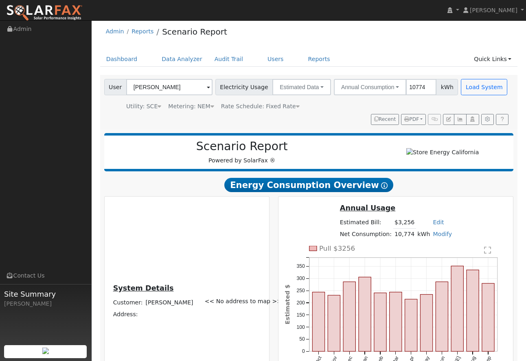
scroll to position [79, 0]
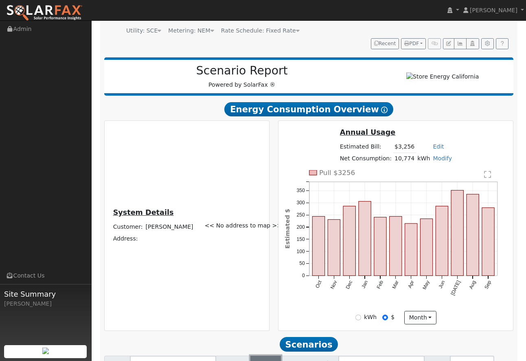
click at [259, 356] on button "NBT" at bounding box center [265, 364] width 31 height 16
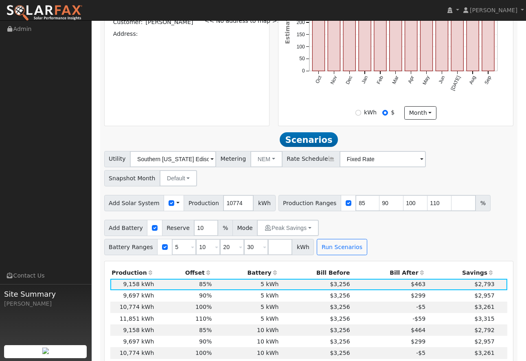
scroll to position [379, 0]
